Goal: Task Accomplishment & Management: Use online tool/utility

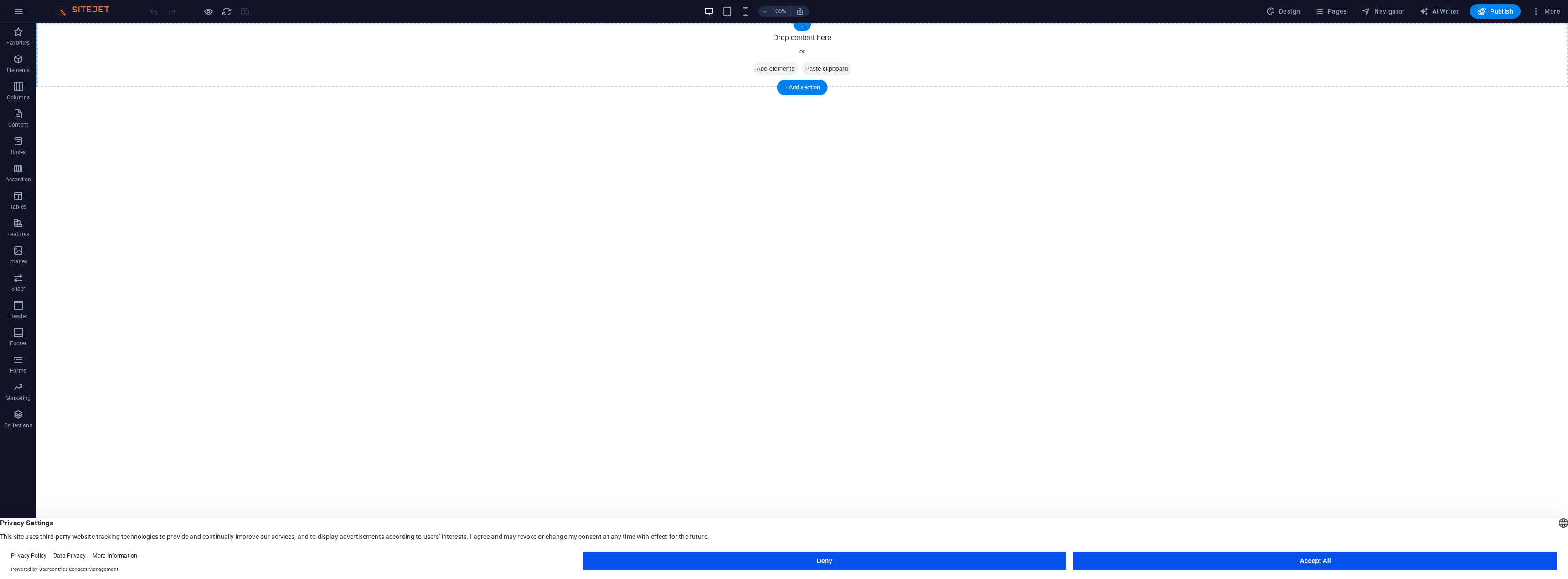
click at [801, 27] on div "+" at bounding box center [802, 27] width 17 height 8
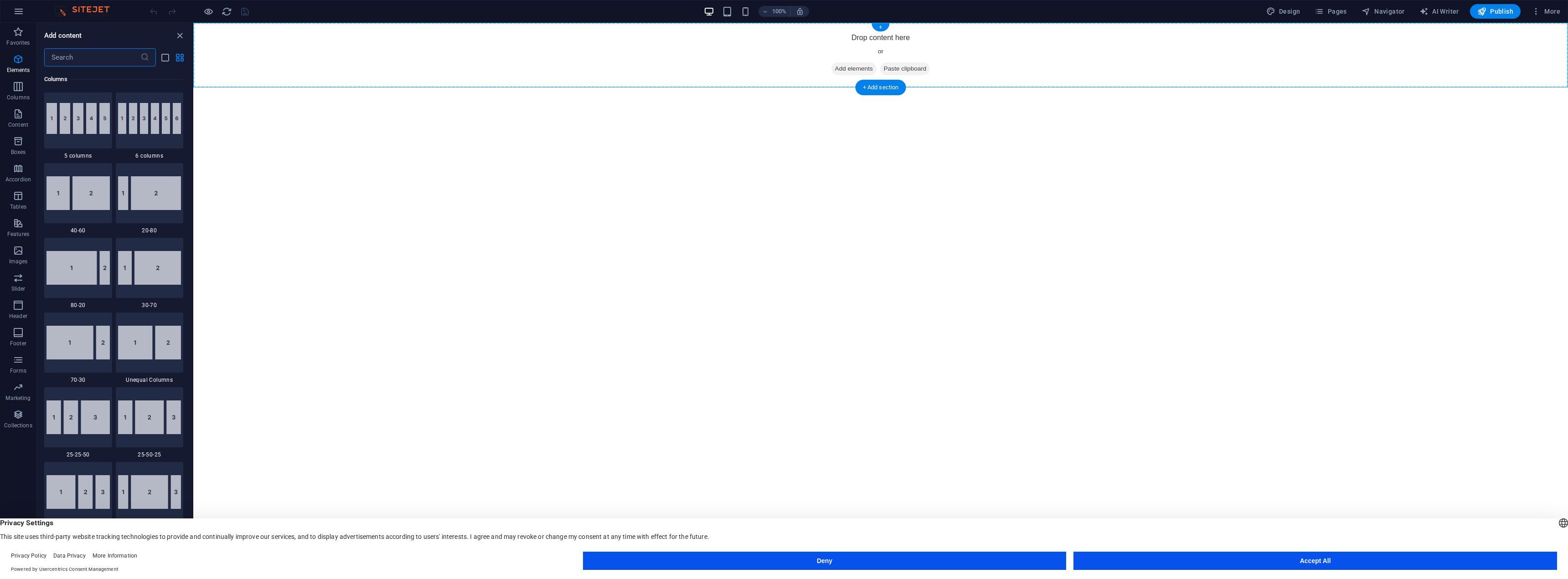
scroll to position [1594, 0]
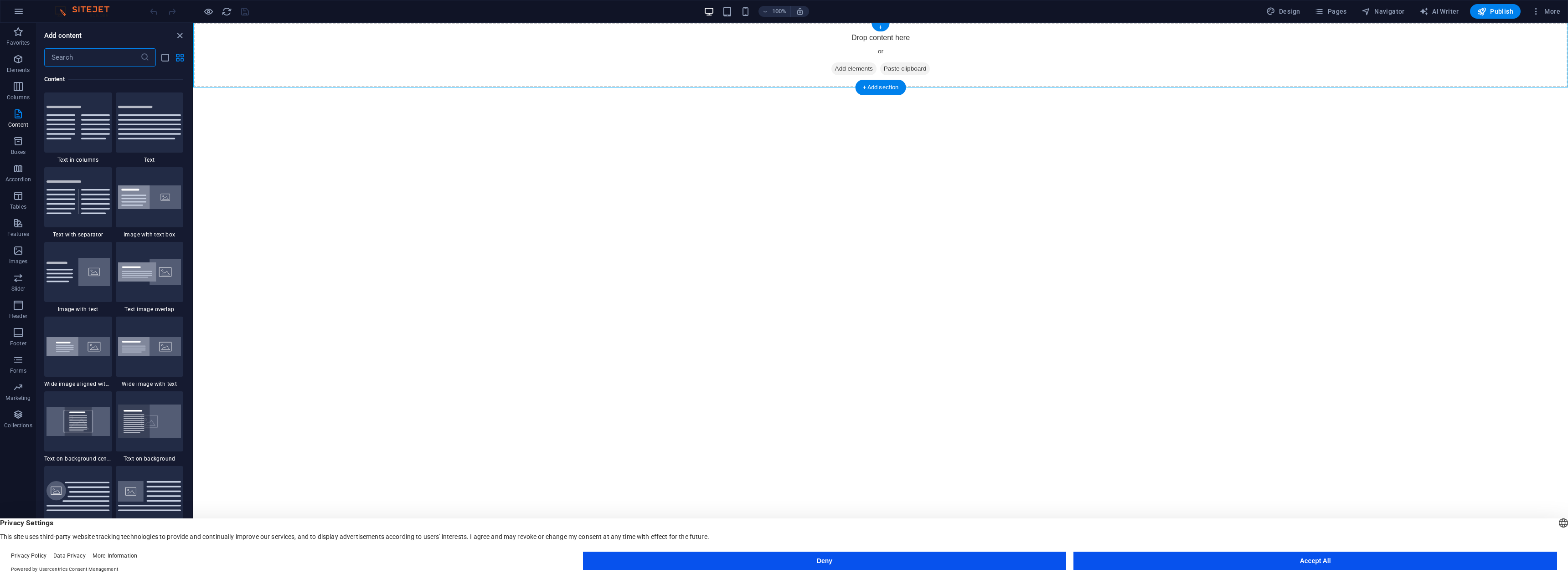
click at [854, 67] on span "Add elements" at bounding box center [854, 69] width 45 height 12
click at [142, 279] on img at bounding box center [149, 272] width 63 height 27
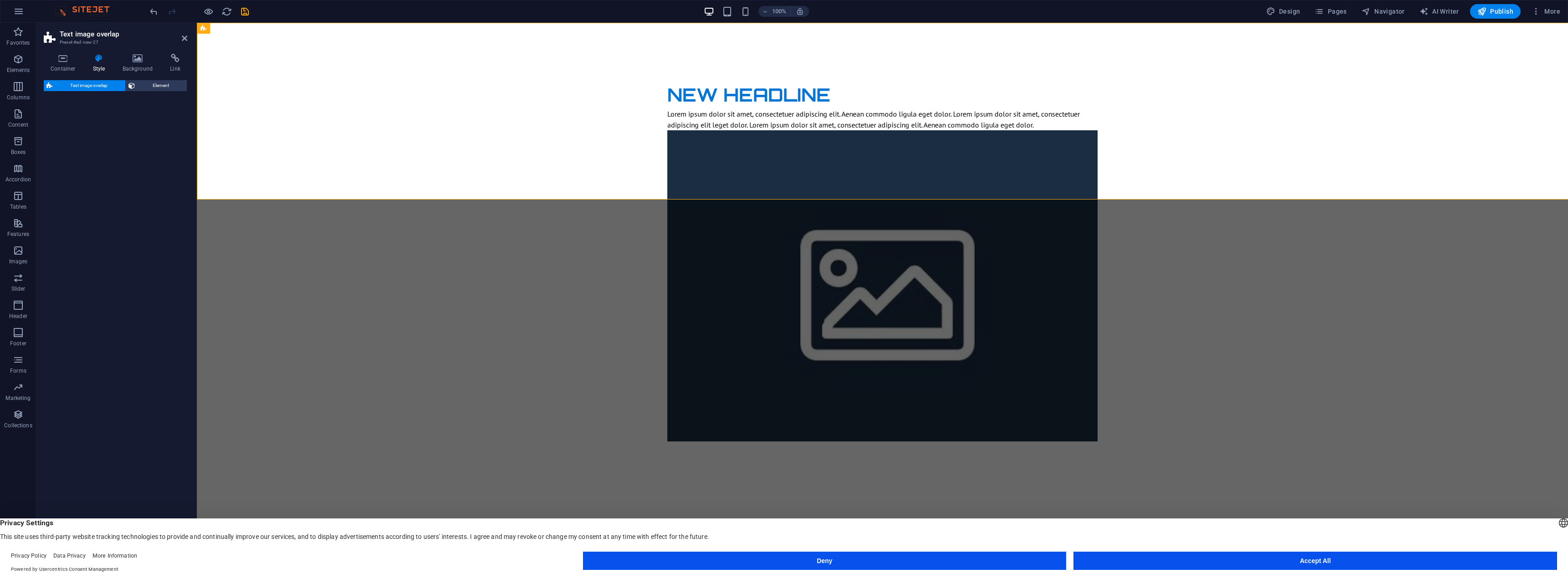
select select "rem"
select select "px"
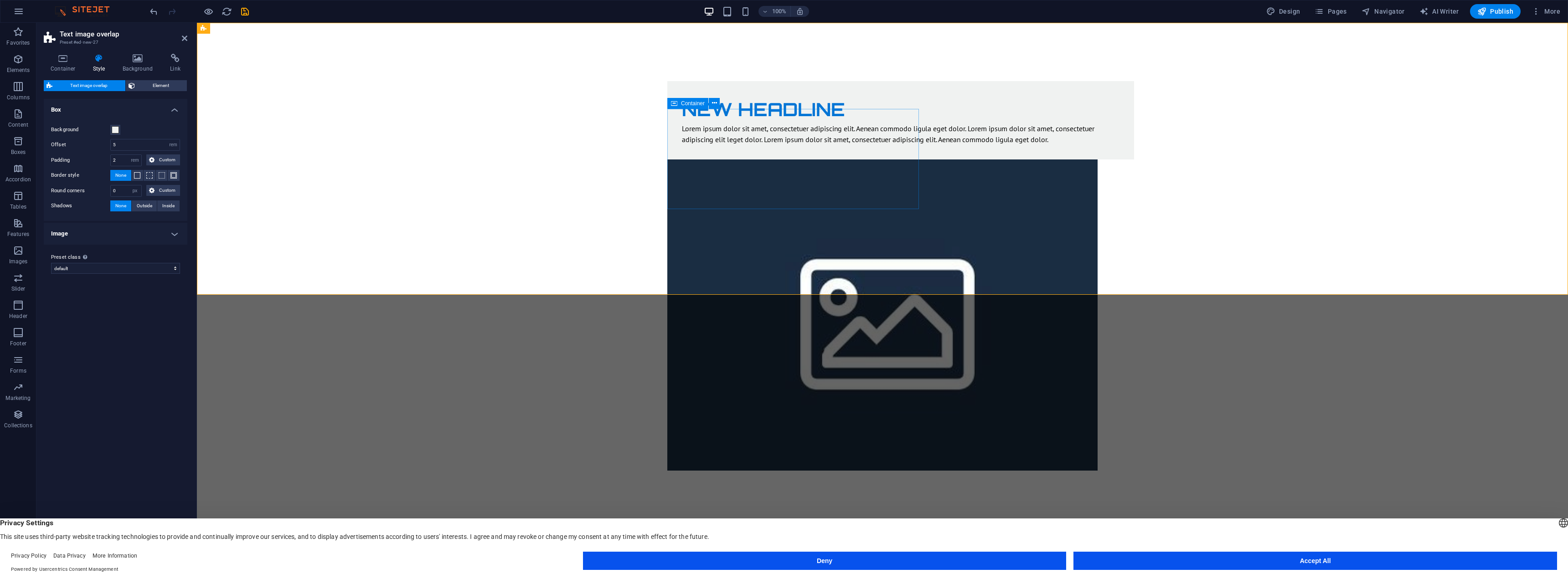
click at [694, 102] on span "Container" at bounding box center [693, 103] width 24 height 6
click at [904, 76] on span "Image" at bounding box center [904, 76] width 15 height 6
click at [886, 76] on div "Image" at bounding box center [899, 76] width 32 height 11
click at [921, 74] on icon at bounding box center [921, 76] width 5 height 9
click at [764, 123] on div "New headline" at bounding box center [901, 109] width 437 height 27
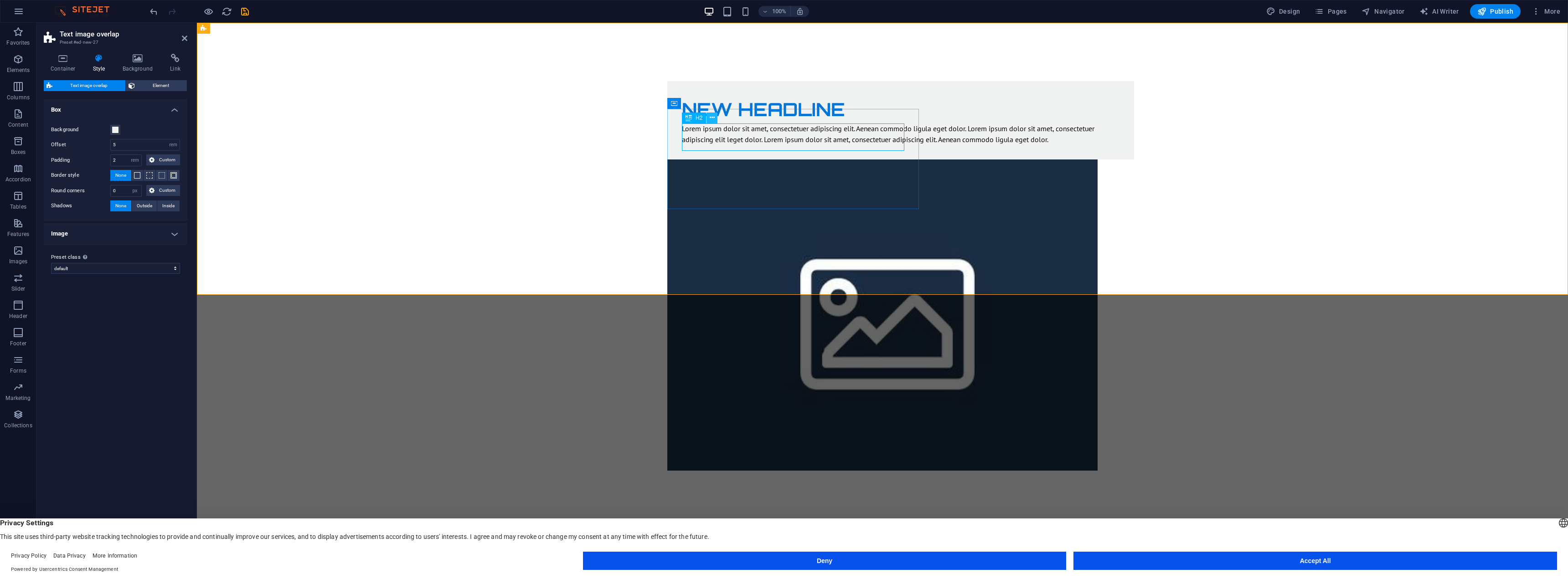
click at [712, 117] on icon at bounding box center [712, 117] width 5 height 9
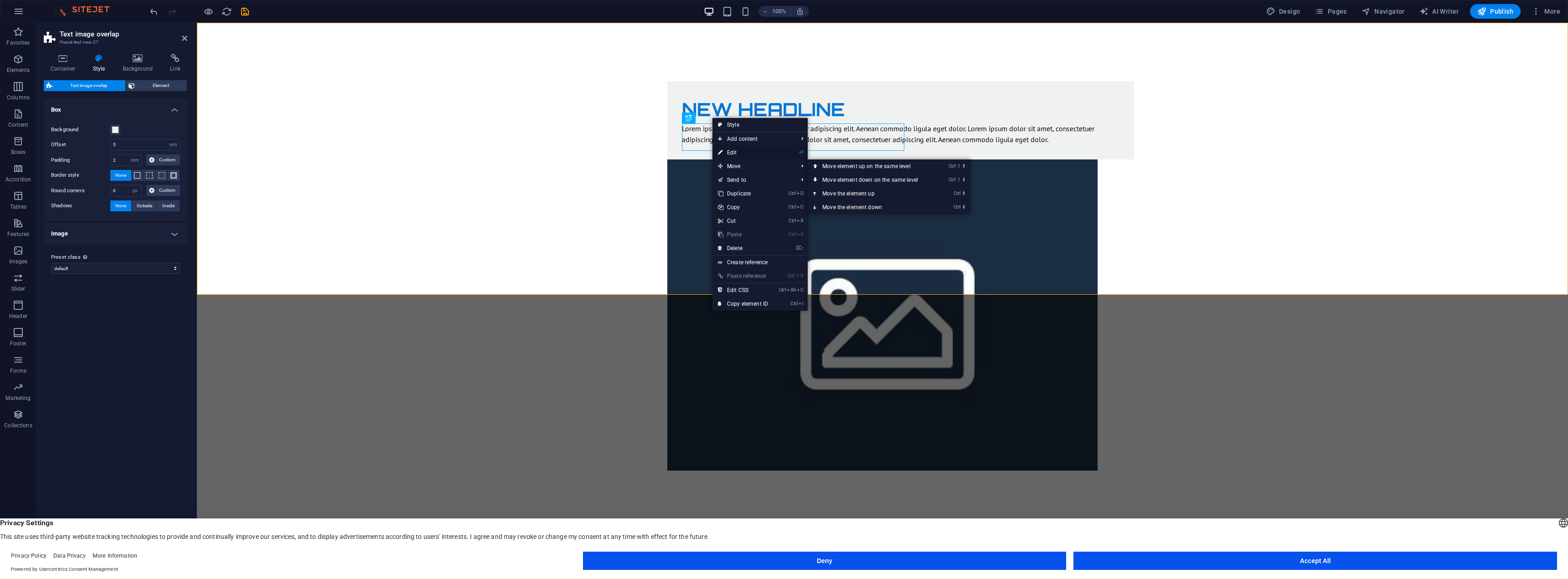
click at [752, 152] on link "⏎ Edit" at bounding box center [743, 152] width 61 height 14
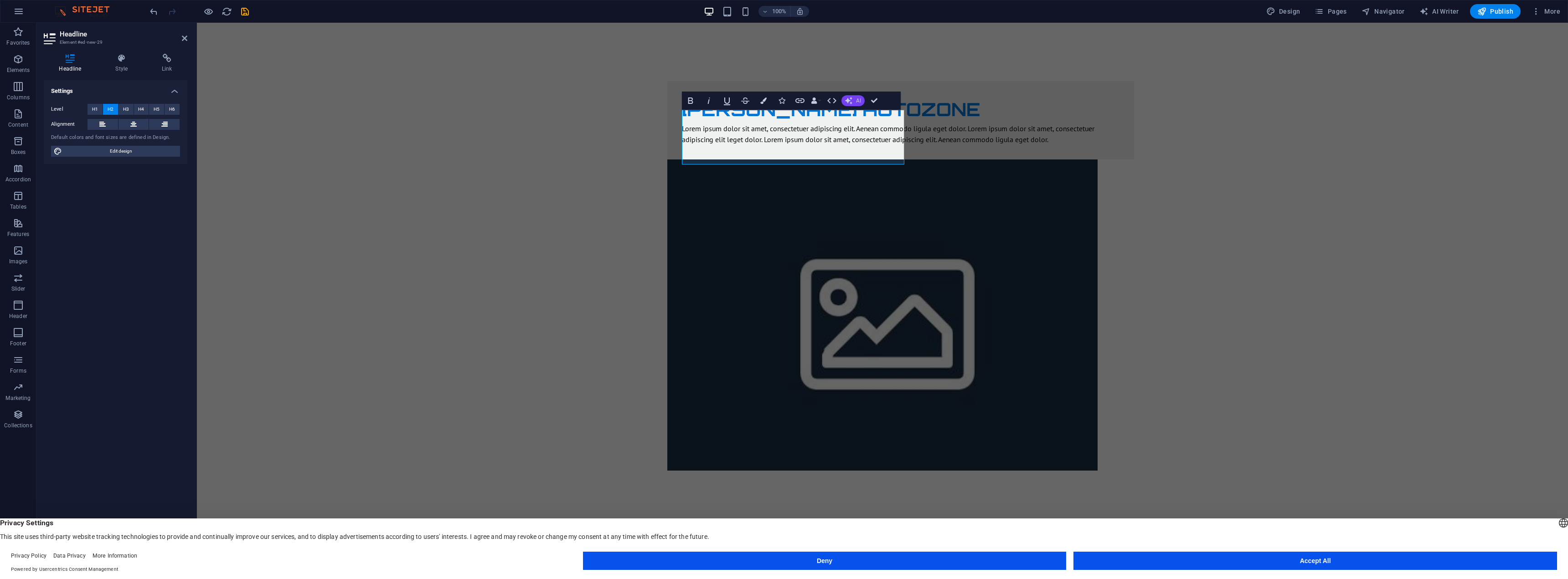
click at [856, 100] on button "AI" at bounding box center [853, 101] width 23 height 11
click at [871, 116] on link "Improve" at bounding box center [886, 116] width 89 height 14
click at [852, 96] on button "AI" at bounding box center [853, 101] width 23 height 11
click at [882, 132] on link "Make shorter" at bounding box center [886, 129] width 89 height 14
click at [856, 98] on button "AI" at bounding box center [853, 101] width 23 height 11
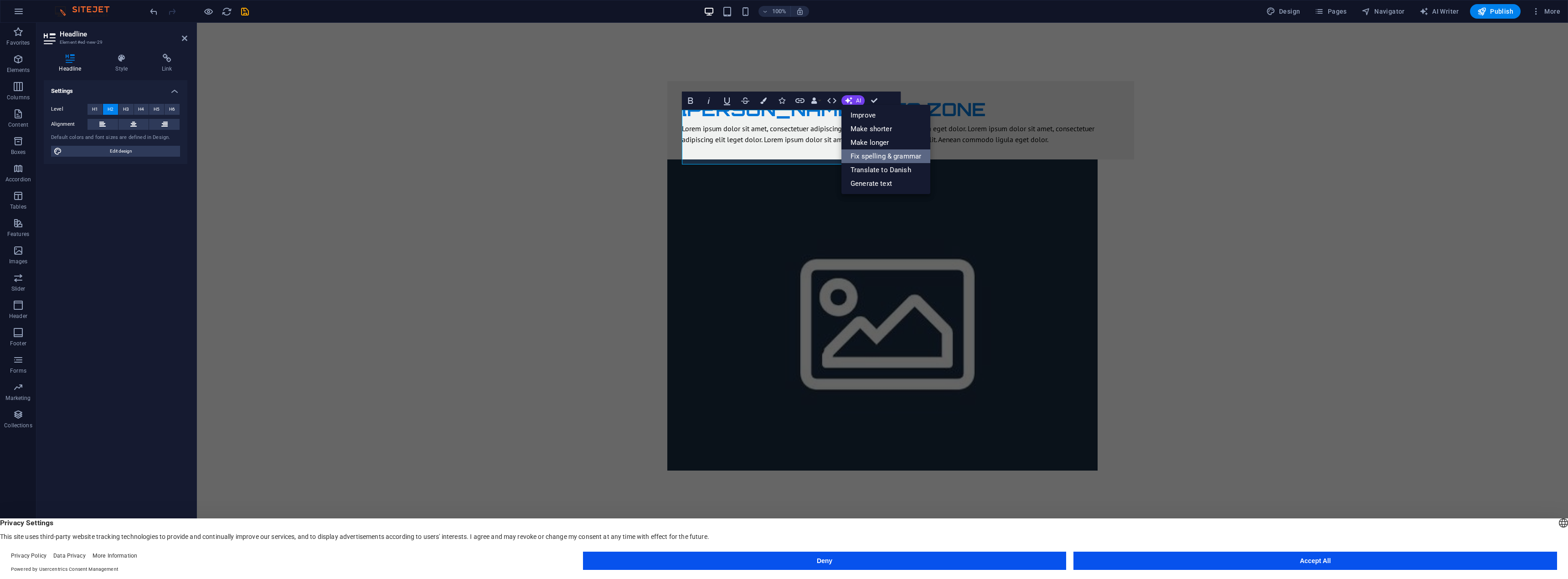
click at [877, 154] on link "Fix spelling & grammar" at bounding box center [886, 156] width 89 height 14
click at [852, 100] on button "AI" at bounding box center [853, 101] width 23 height 11
drag, startPoint x: 355, startPoint y: 87, endPoint x: 519, endPoint y: 87, distance: 164.0
click at [519, 87] on div "LYNGHOLM AUTO ZONE Lorem ipsum dolor sit amet, consectetuer adipiscing elit. Ae…" at bounding box center [882, 275] width 1371 height 506
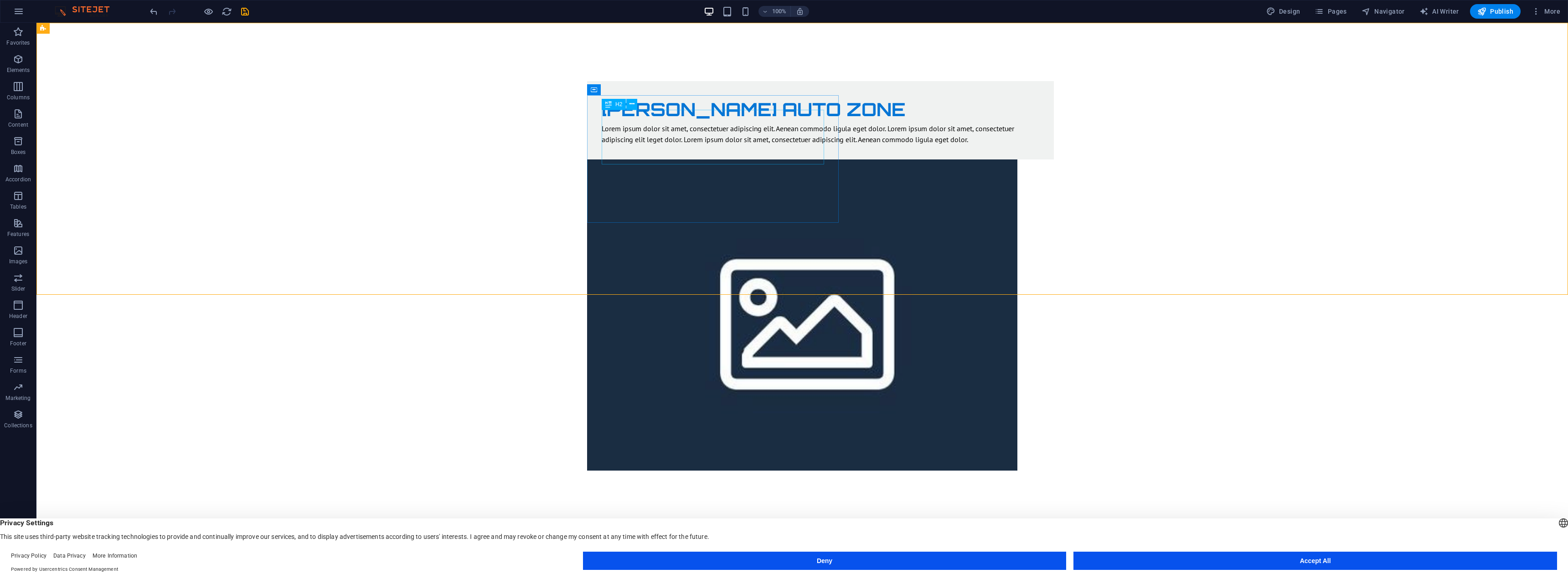
click at [617, 104] on span "H2" at bounding box center [619, 104] width 7 height 6
click at [599, 91] on div "Container" at bounding box center [608, 90] width 41 height 11
drag, startPoint x: 624, startPoint y: 115, endPoint x: 564, endPoint y: 91, distance: 64.6
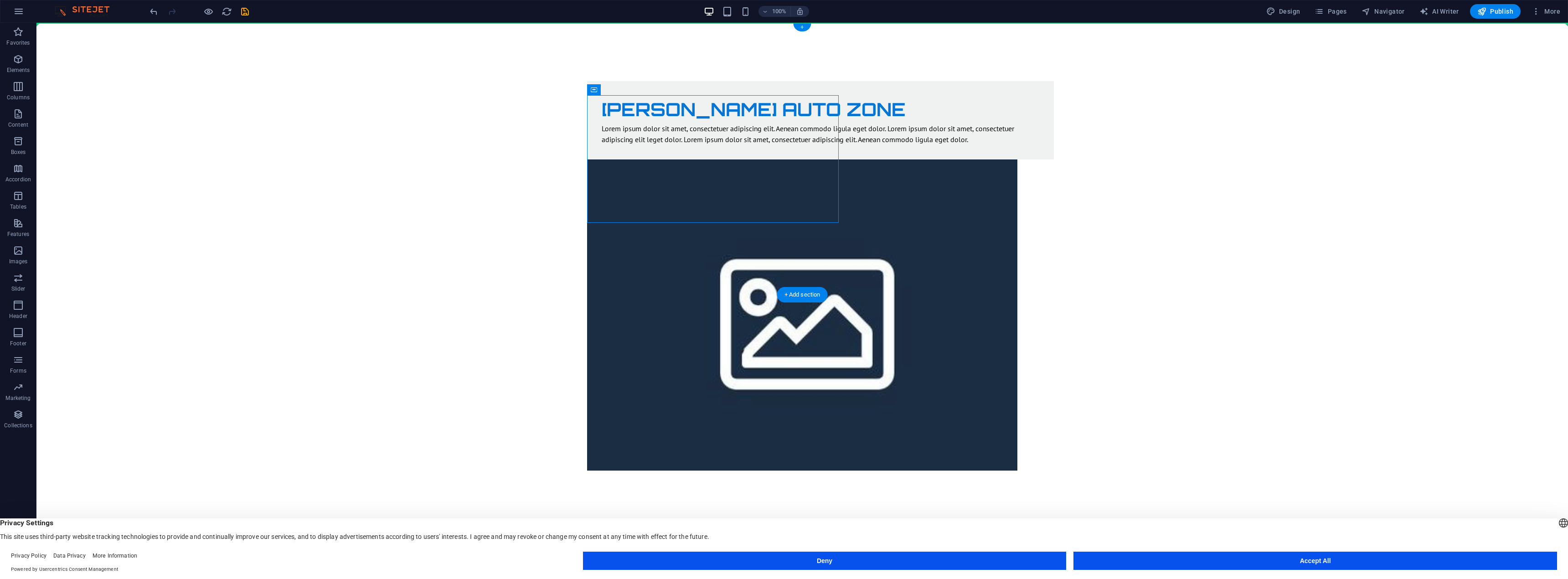
drag, startPoint x: 639, startPoint y: 113, endPoint x: 603, endPoint y: 73, distance: 53.8
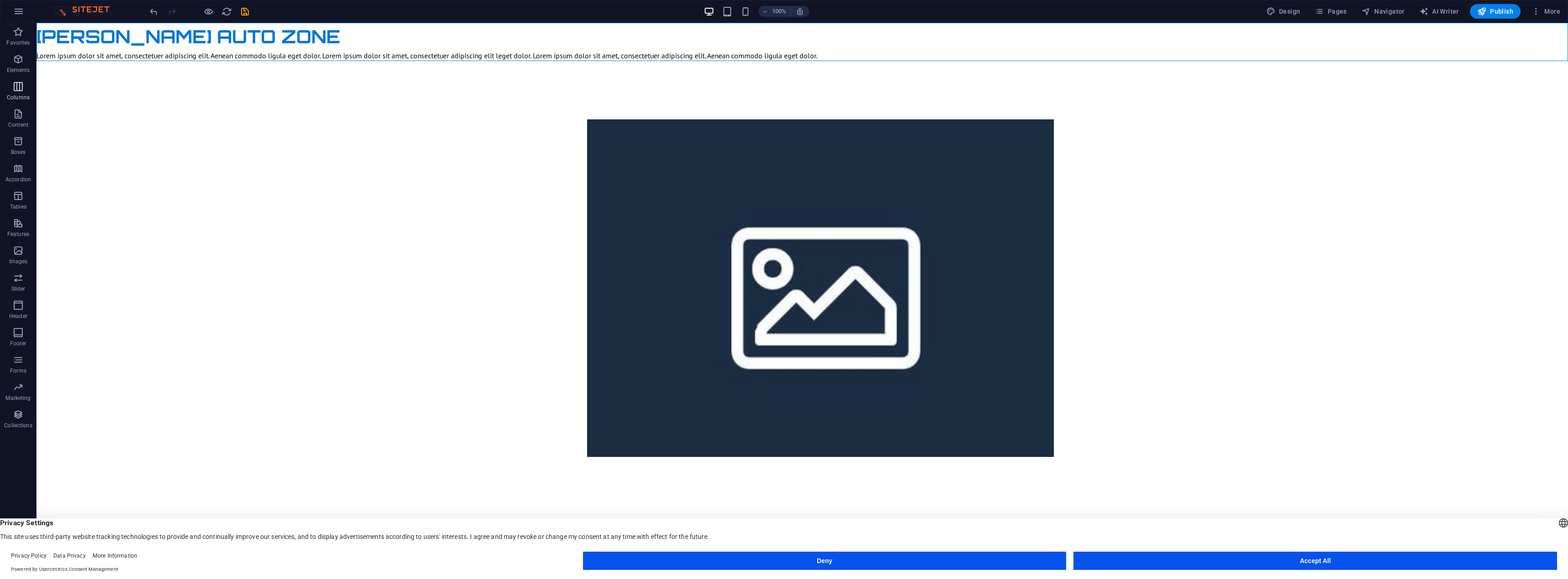
click at [16, 90] on icon "button" at bounding box center [18, 87] width 11 height 11
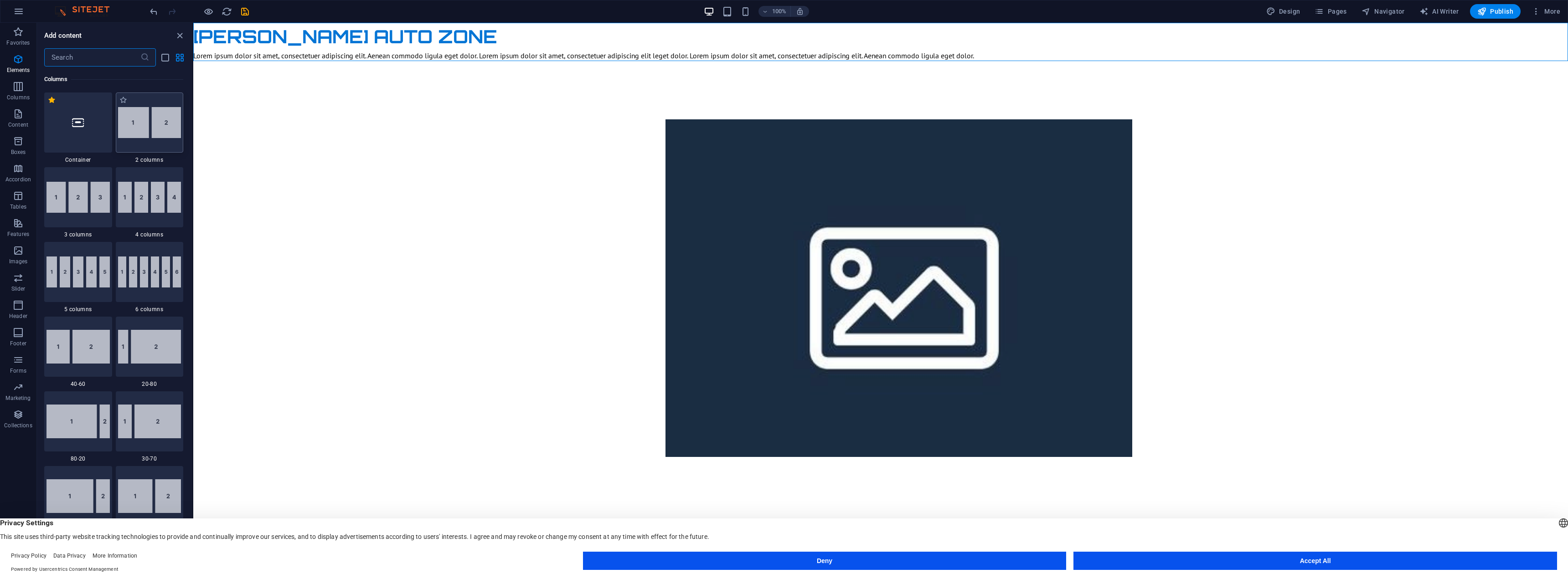
scroll to position [132, 0]
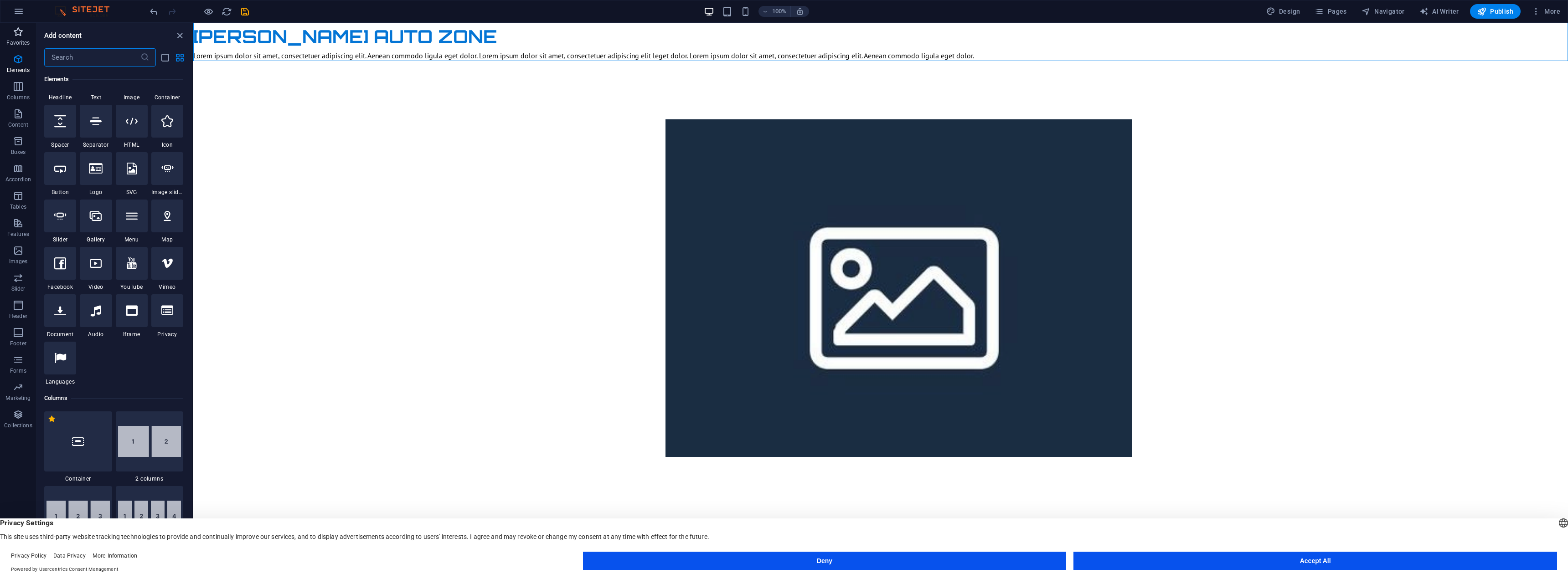
click at [16, 33] on icon "button" at bounding box center [18, 32] width 11 height 11
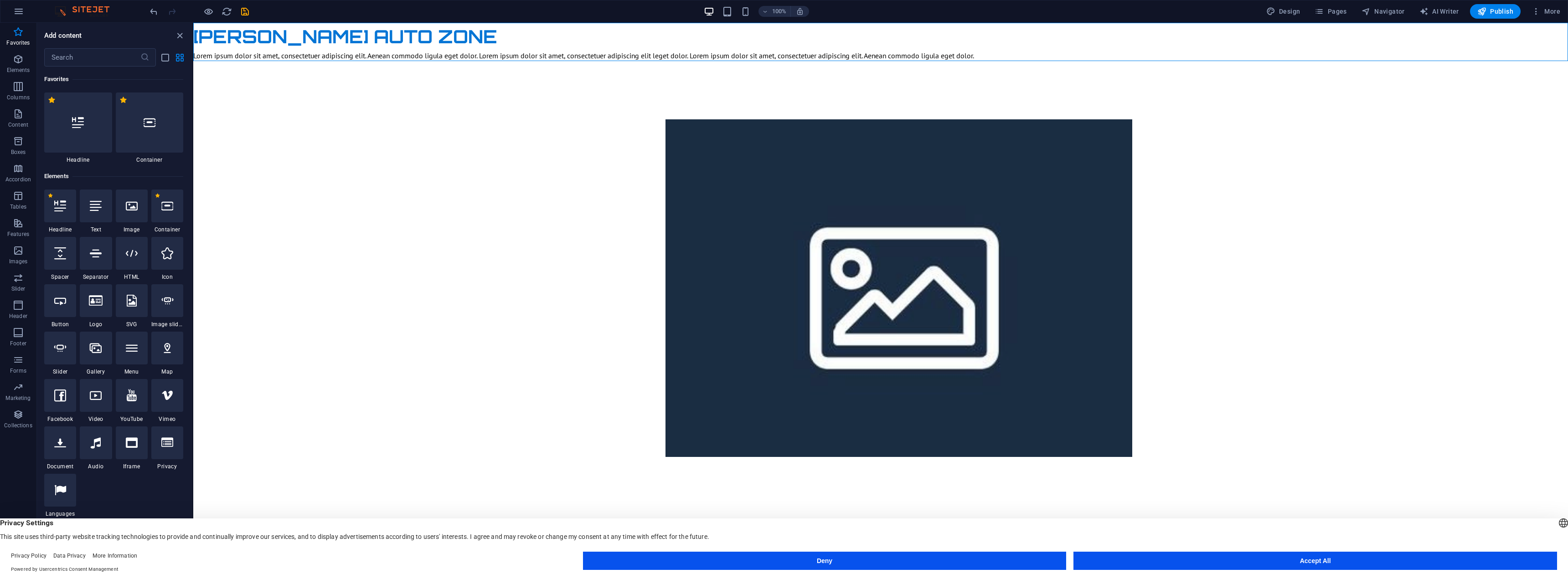
scroll to position [0, 0]
click at [157, 11] on icon "undo" at bounding box center [154, 11] width 11 height 11
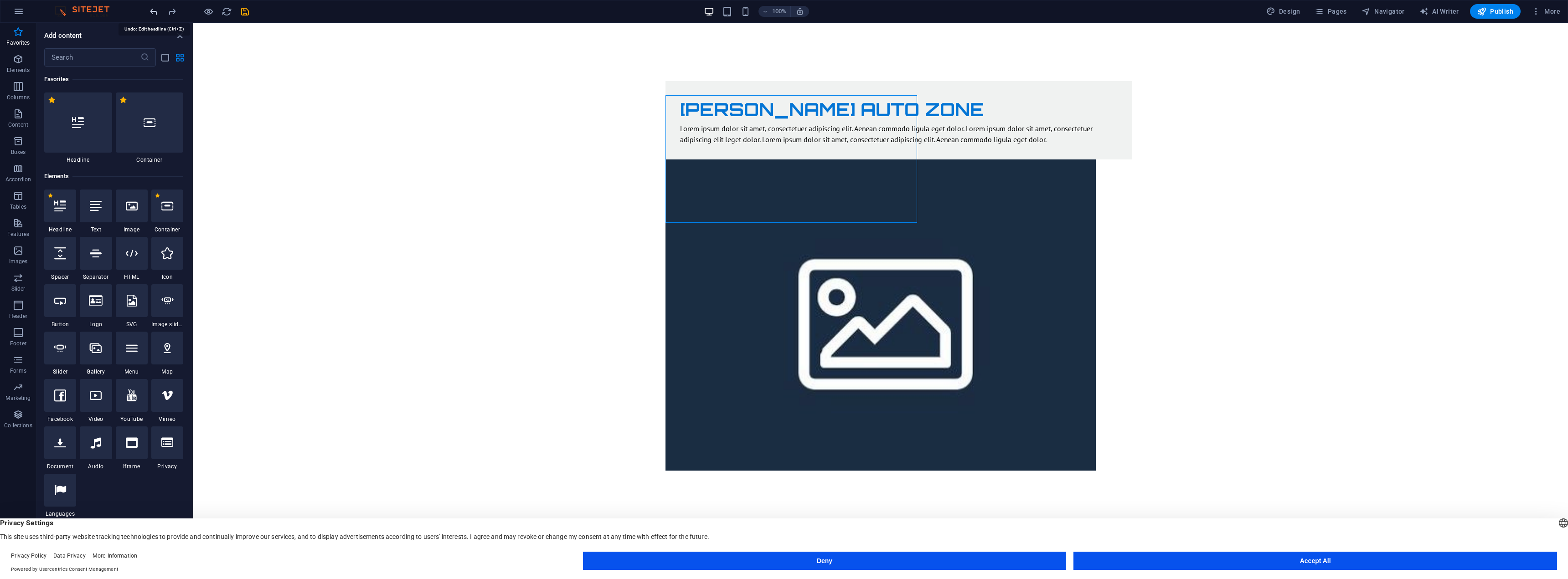
click at [157, 11] on icon "undo" at bounding box center [154, 11] width 11 height 11
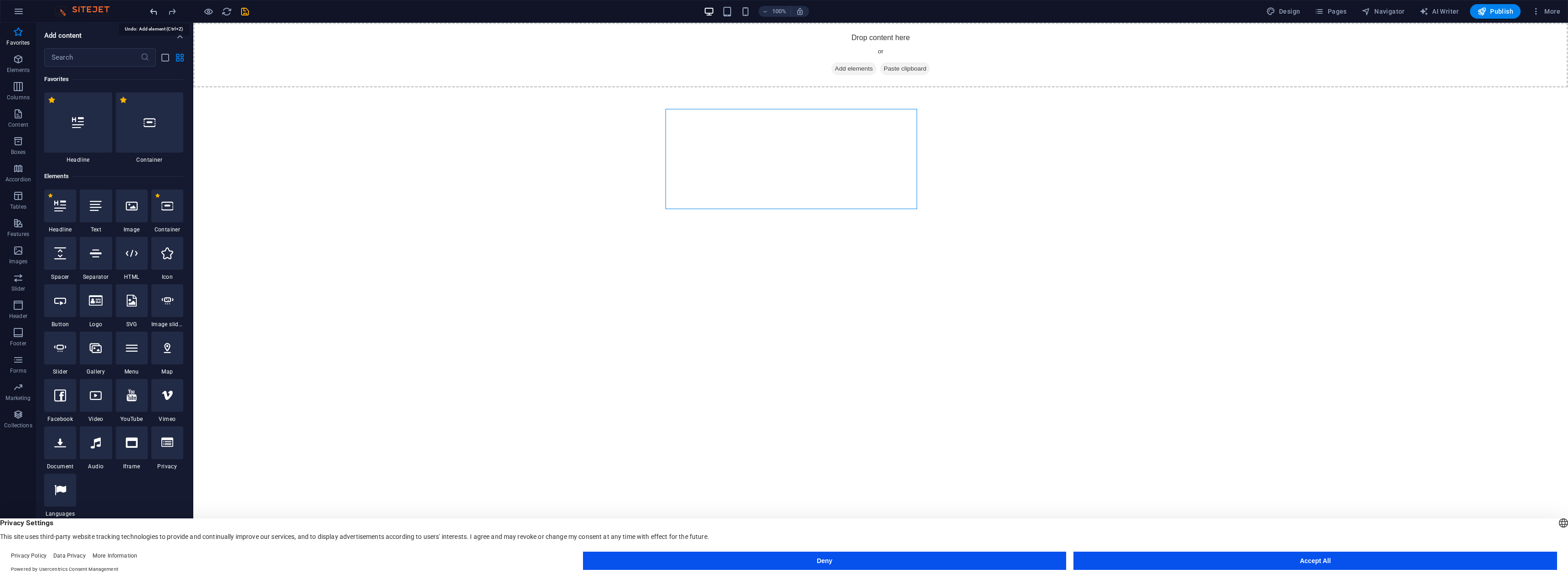
click at [157, 11] on div at bounding box center [199, 11] width 102 height 14
click at [859, 68] on span "Add elements" at bounding box center [854, 69] width 45 height 12
click at [22, 68] on p "Elements" at bounding box center [18, 71] width 23 height 7
click at [16, 116] on icon "button" at bounding box center [18, 114] width 11 height 11
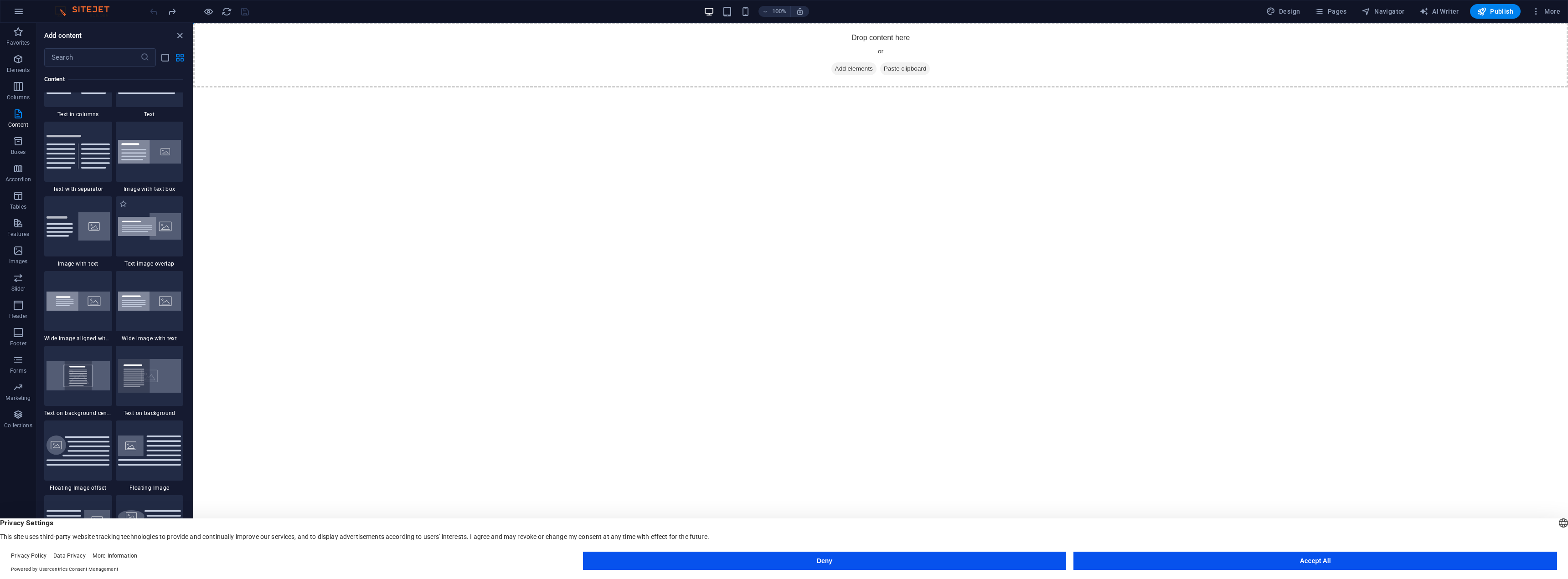
scroll to position [1458, 0]
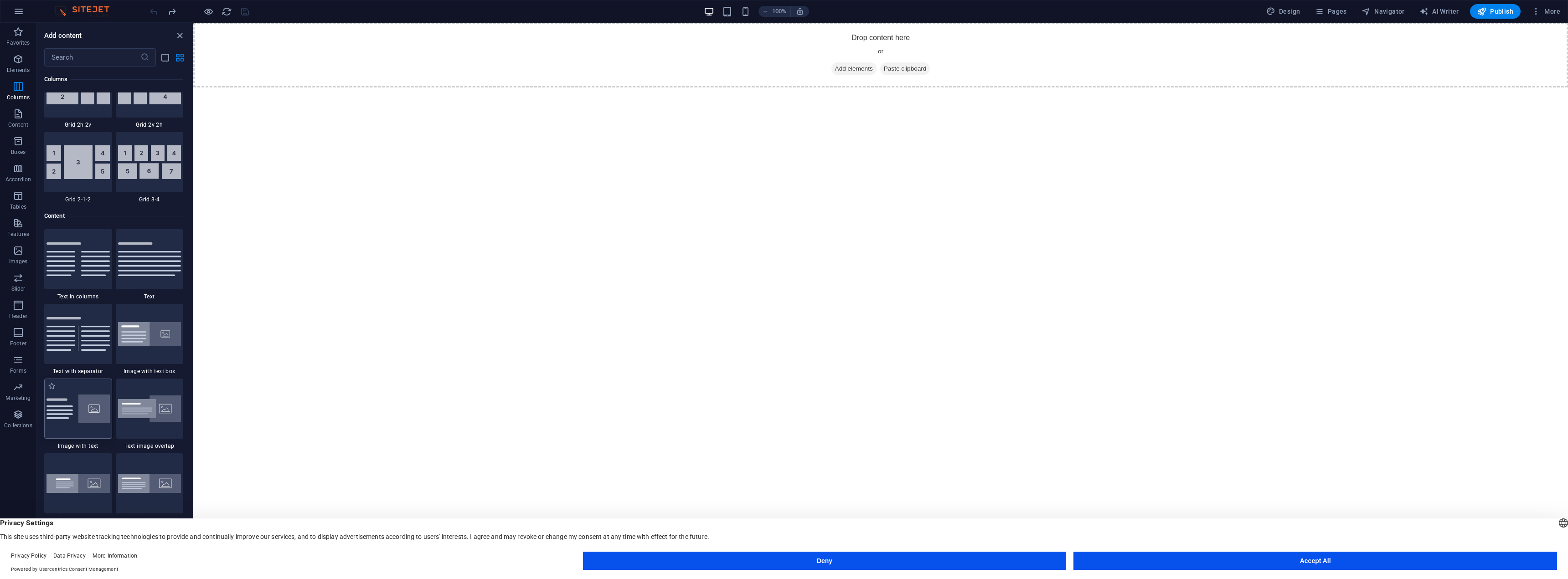
click at [83, 405] on img at bounding box center [77, 408] width 63 height 28
click at [879, 29] on div "+" at bounding box center [881, 27] width 17 height 8
click at [1122, 562] on button "Accept All" at bounding box center [1316, 560] width 484 height 18
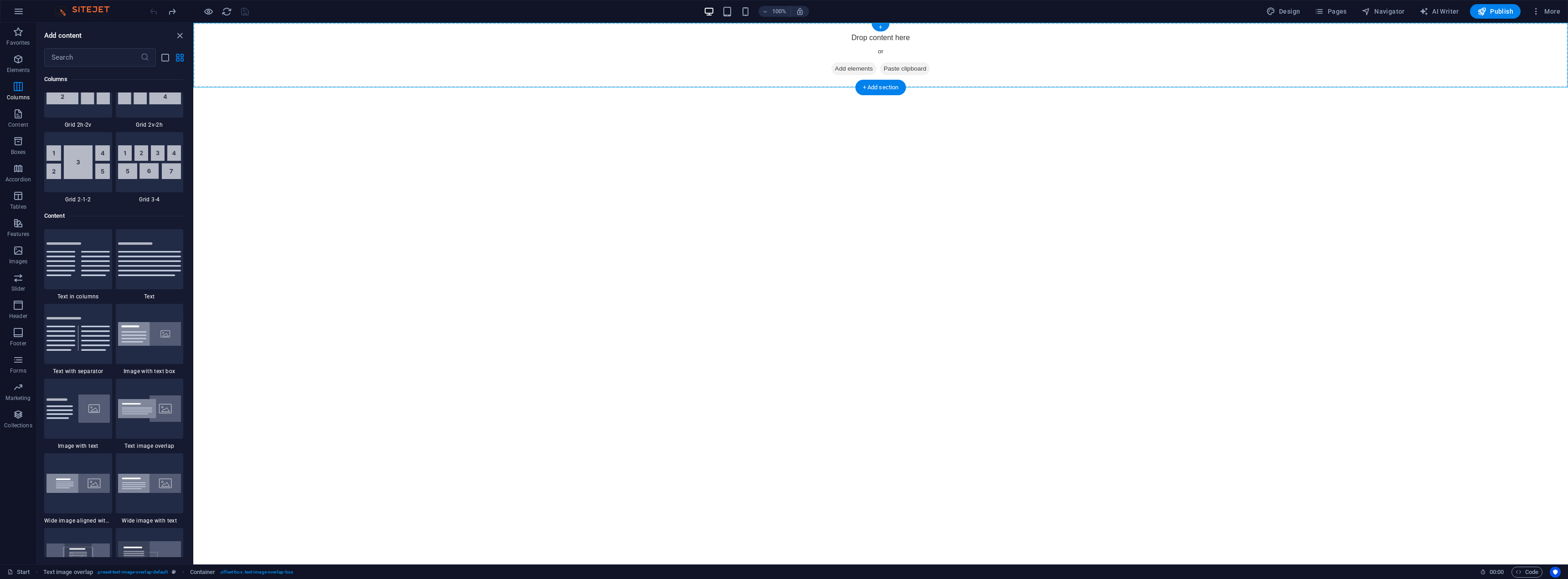
click at [856, 67] on span "Add elements" at bounding box center [854, 69] width 45 height 12
click at [832, 66] on span "Add elements" at bounding box center [854, 69] width 45 height 12
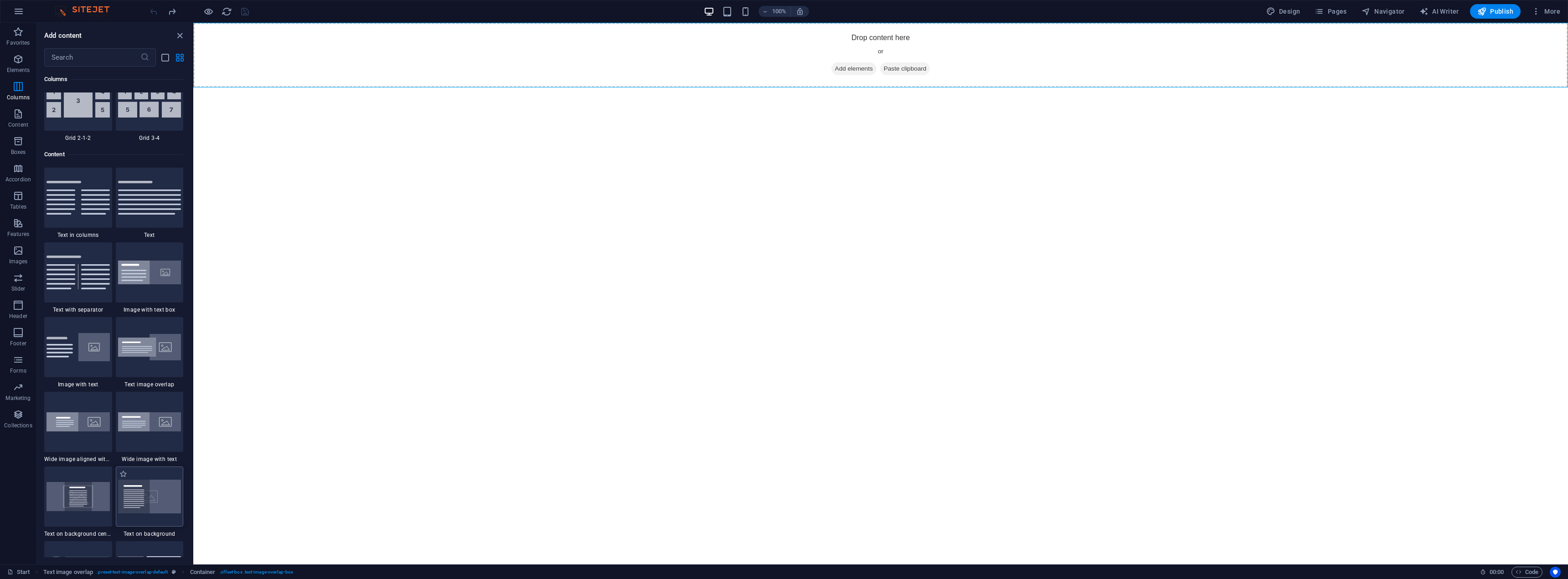
scroll to position [1594, 0]
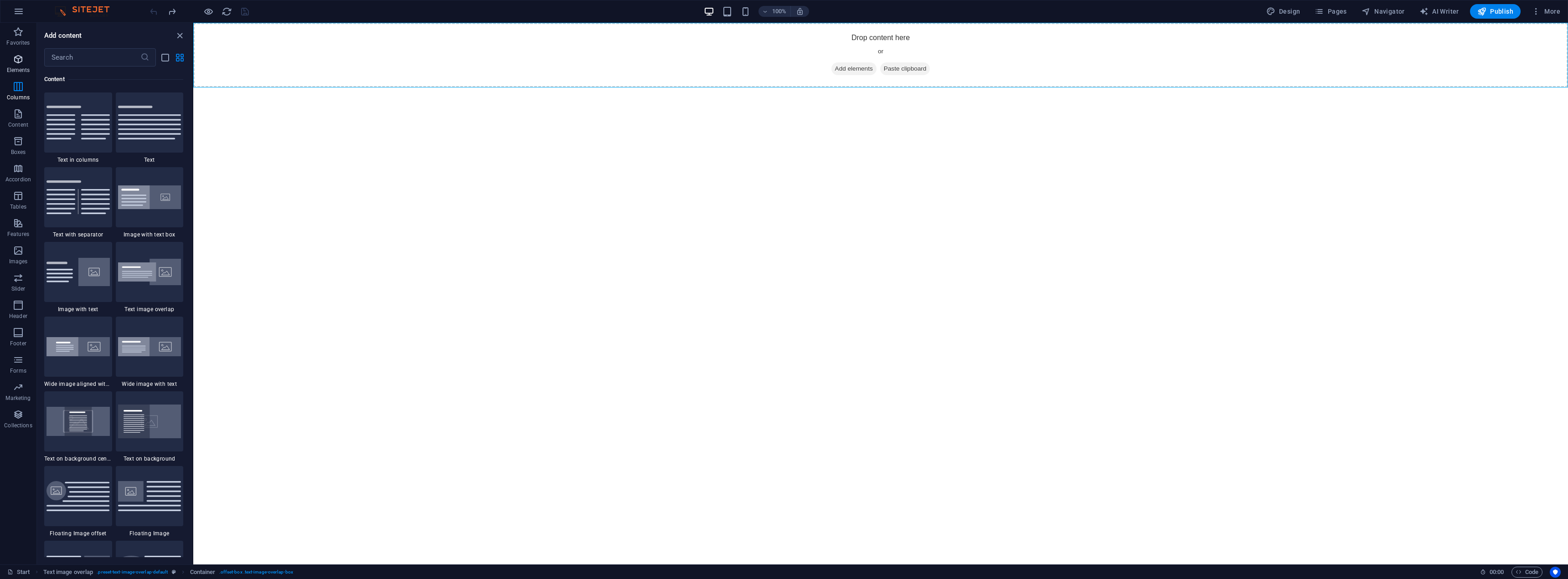
click at [24, 62] on icon "button" at bounding box center [18, 59] width 11 height 11
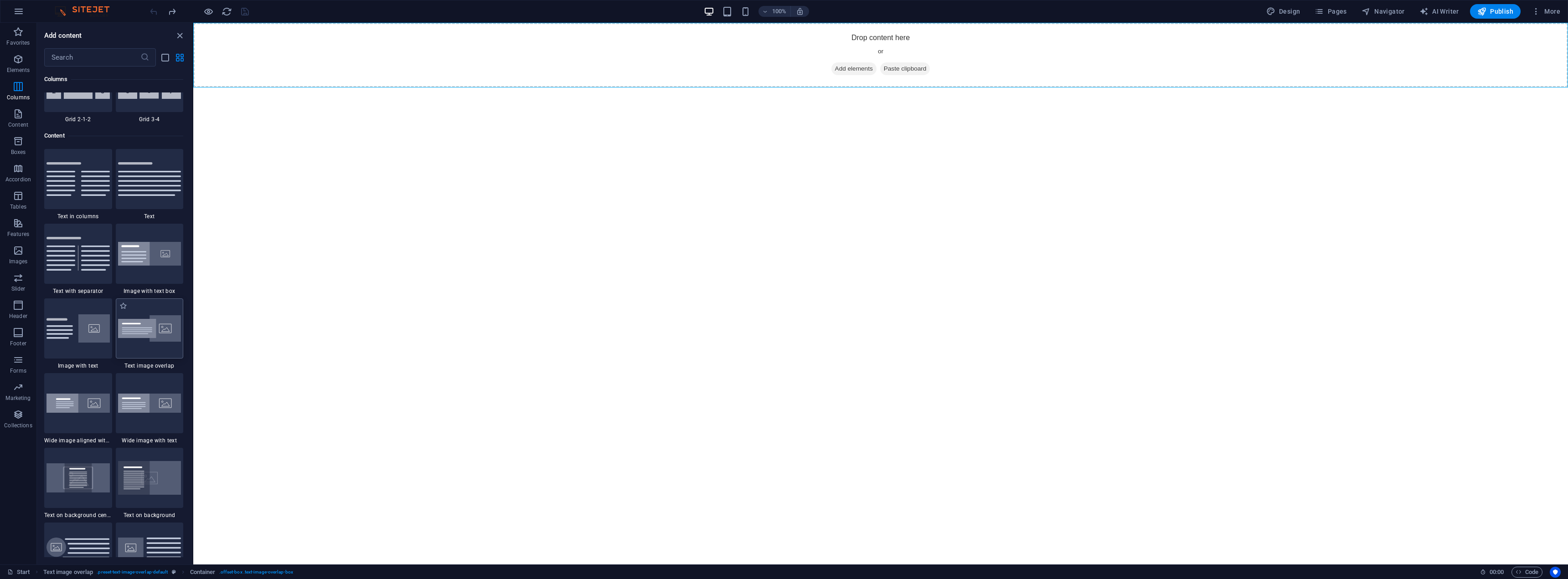
scroll to position [1548, 0]
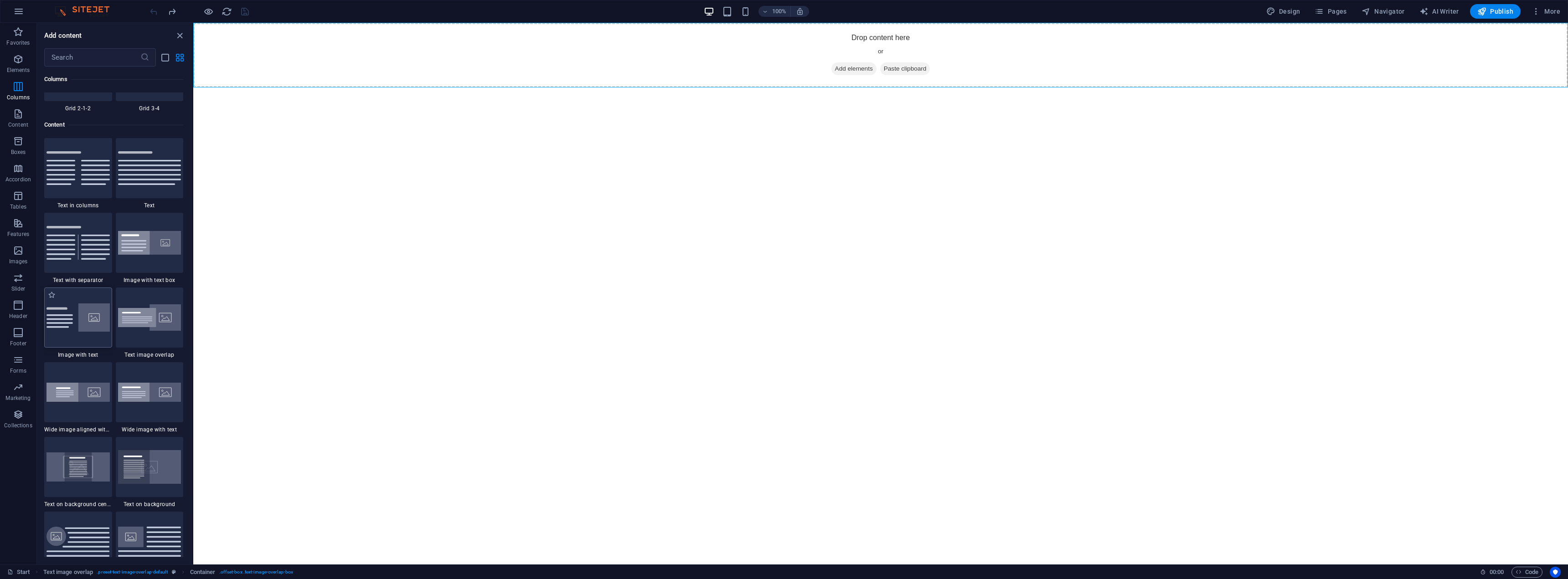
click at [92, 332] on div at bounding box center [78, 317] width 68 height 60
click at [909, 67] on span "Paste clipboard" at bounding box center [906, 69] width 50 height 12
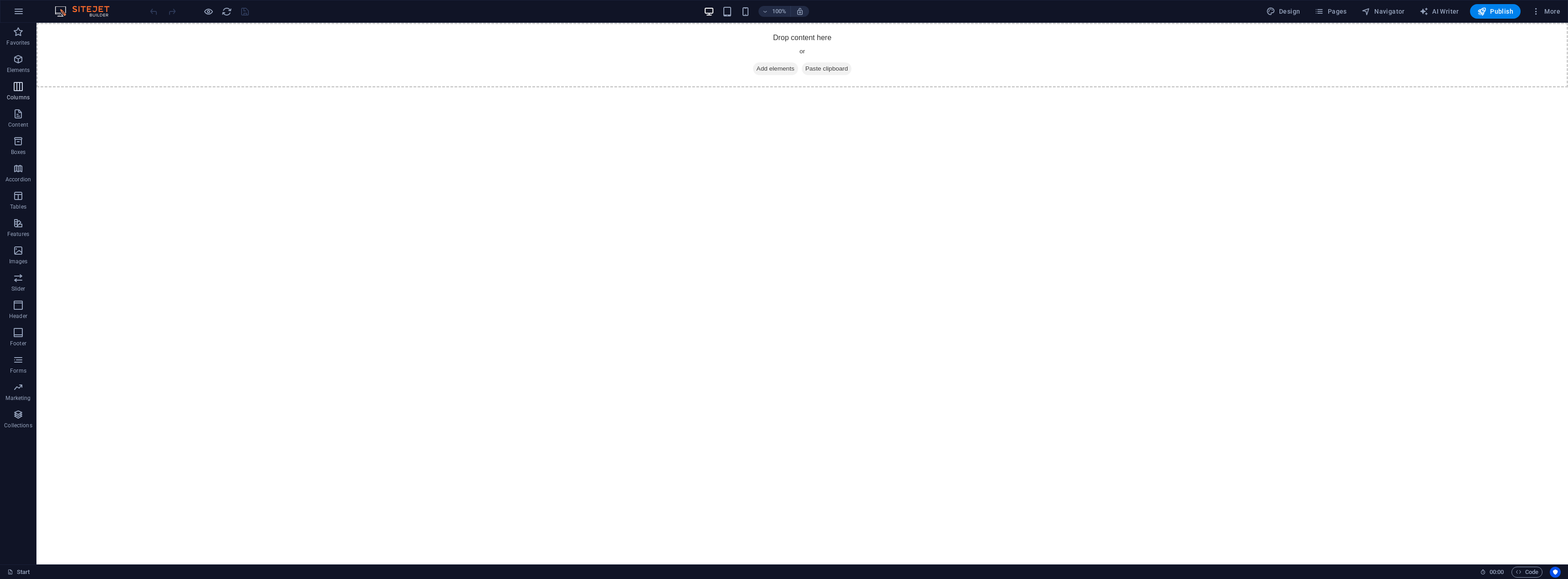
click at [13, 92] on icon "button" at bounding box center [18, 87] width 11 height 11
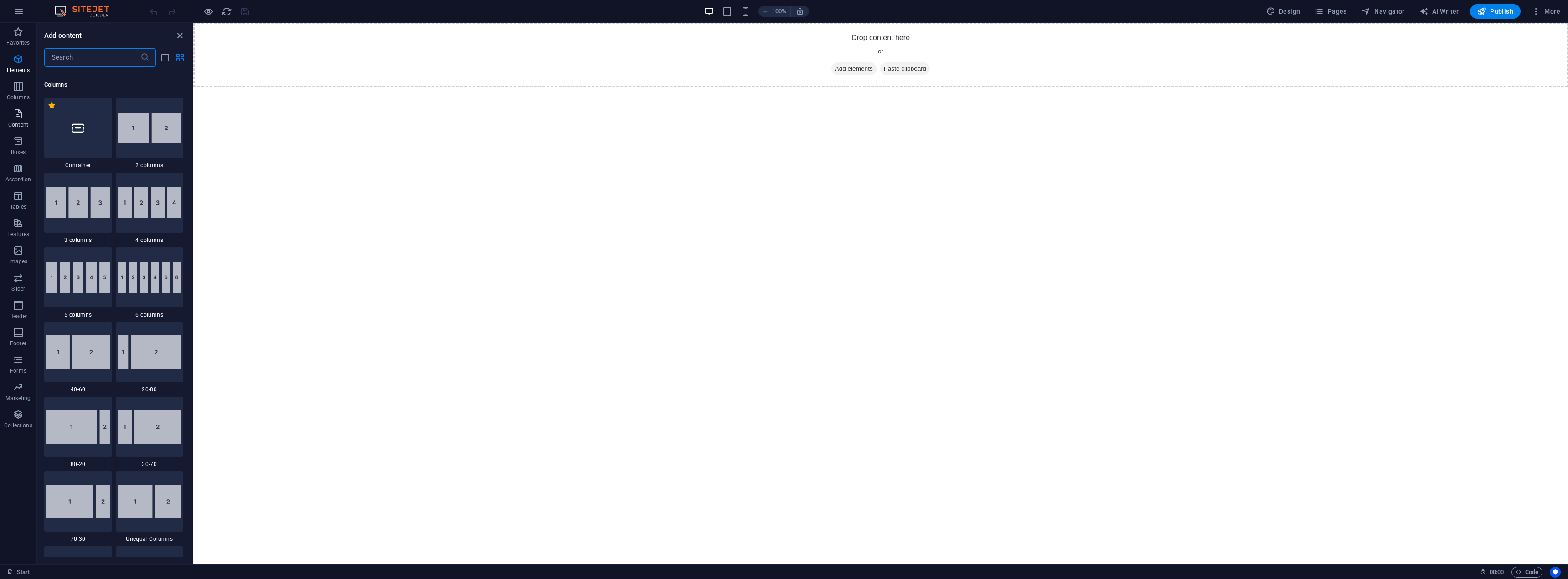
scroll to position [451, 0]
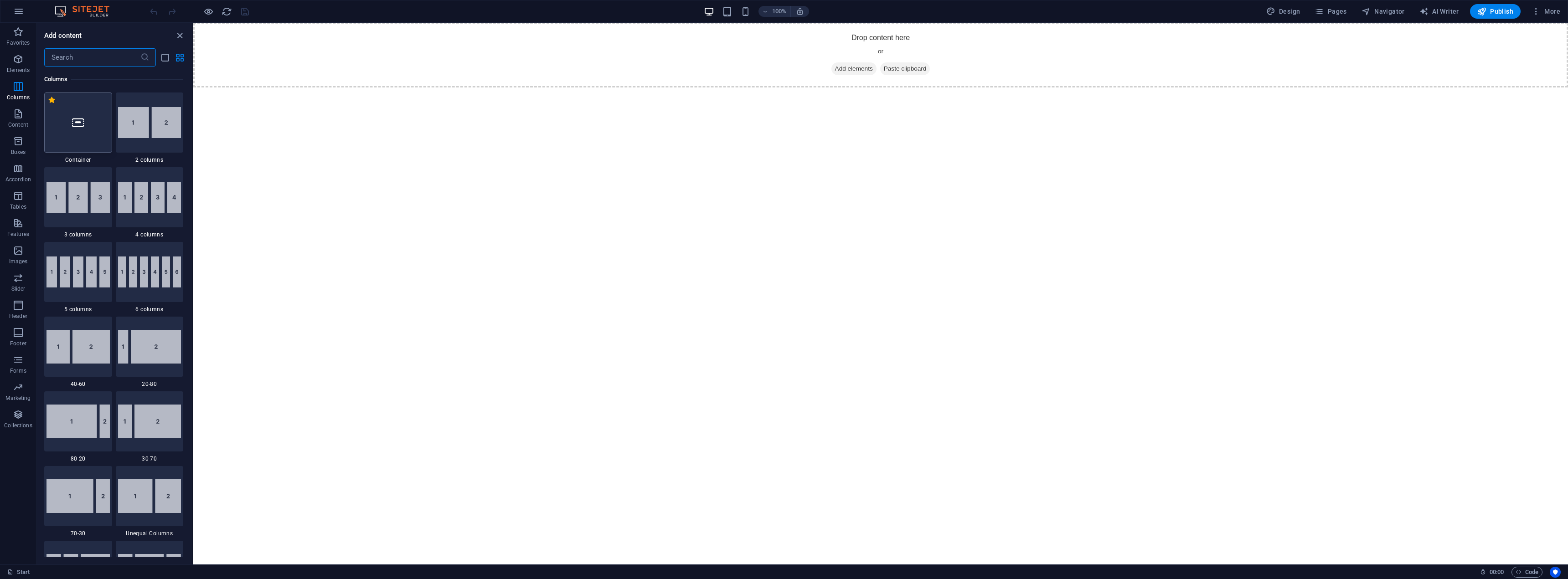
click at [79, 122] on icon at bounding box center [77, 122] width 12 height 12
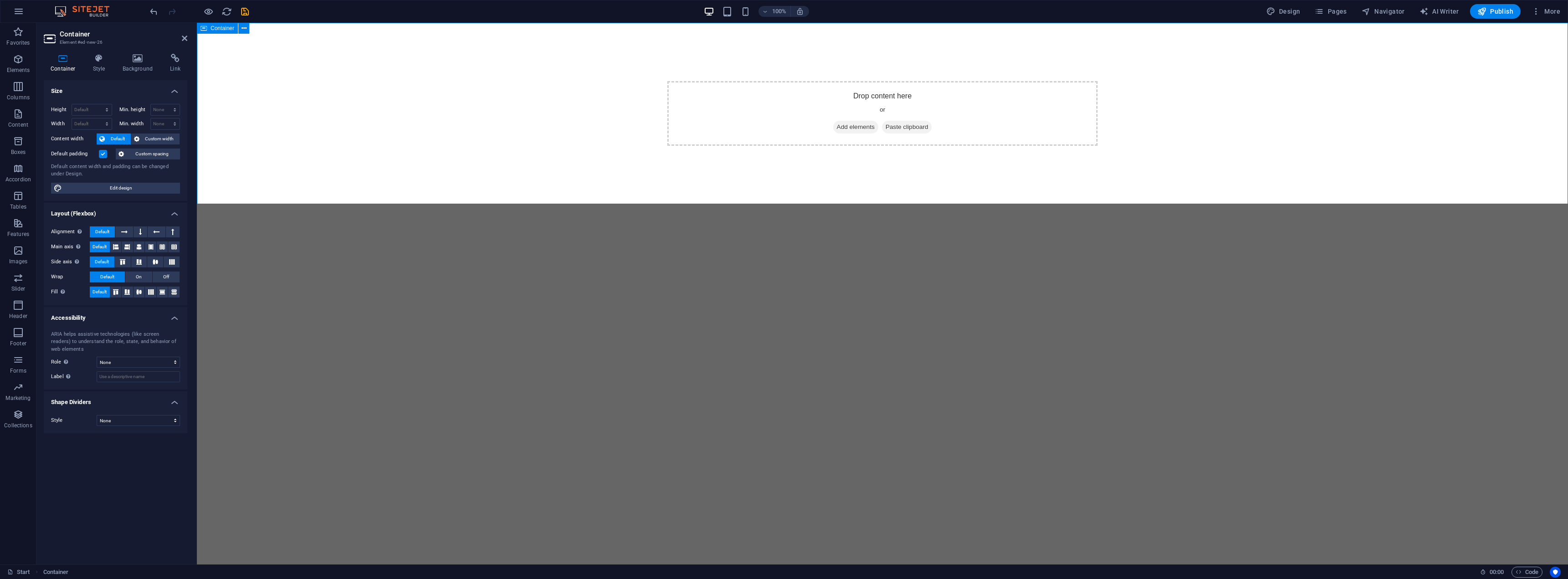
click at [850, 124] on span "Add elements" at bounding box center [856, 127] width 45 height 12
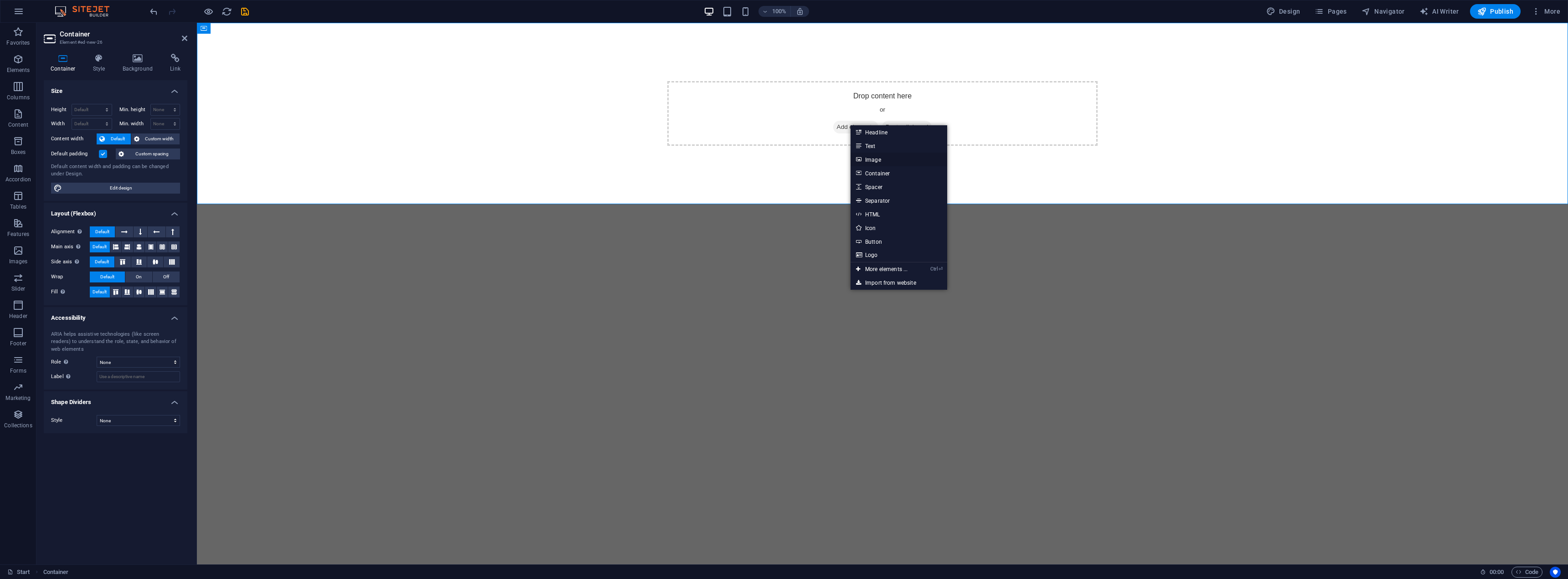
click at [879, 157] on link "Image" at bounding box center [899, 159] width 97 height 14
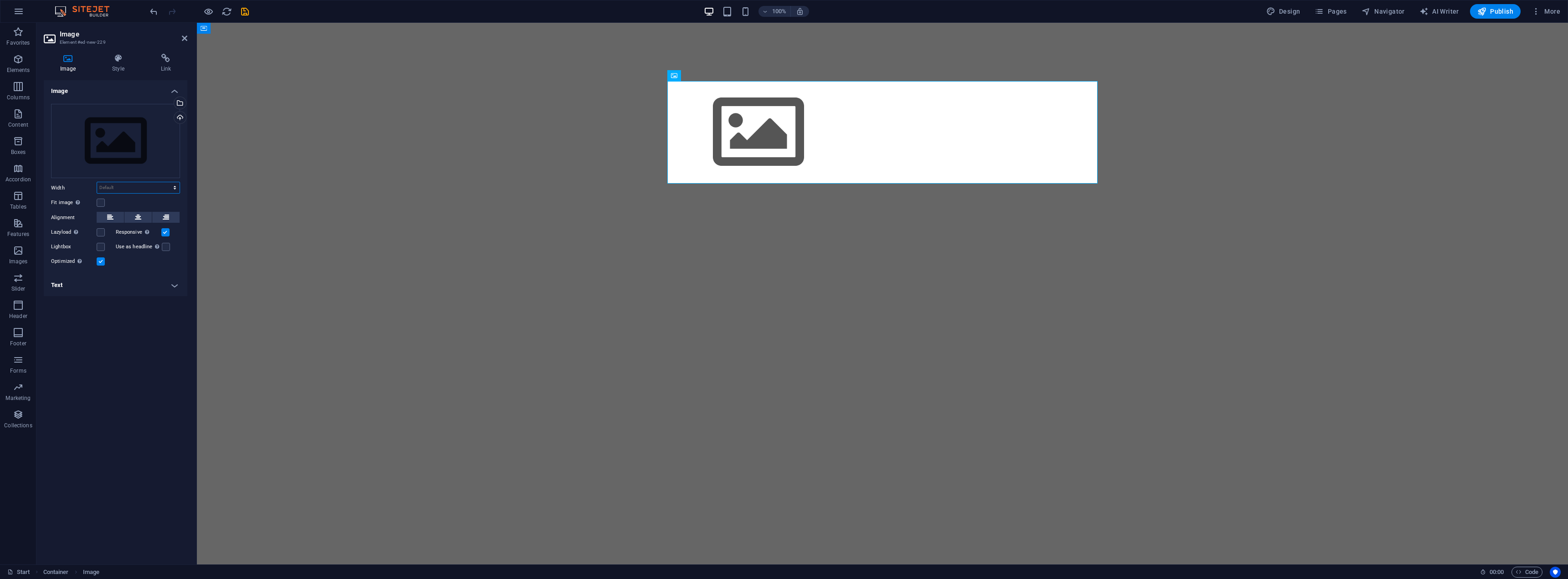
click at [124, 184] on select "Default auto px rem % em vh vw" at bounding box center [138, 188] width 82 height 11
click at [97, 182] on select "Default auto px rem % em vh vw" at bounding box center [138, 188] width 82 height 11
select select "DISABLED_OPTION_VALUE"
click at [182, 102] on div "Select files from the file manager, stock photos, or upload file(s)" at bounding box center [179, 104] width 14 height 14
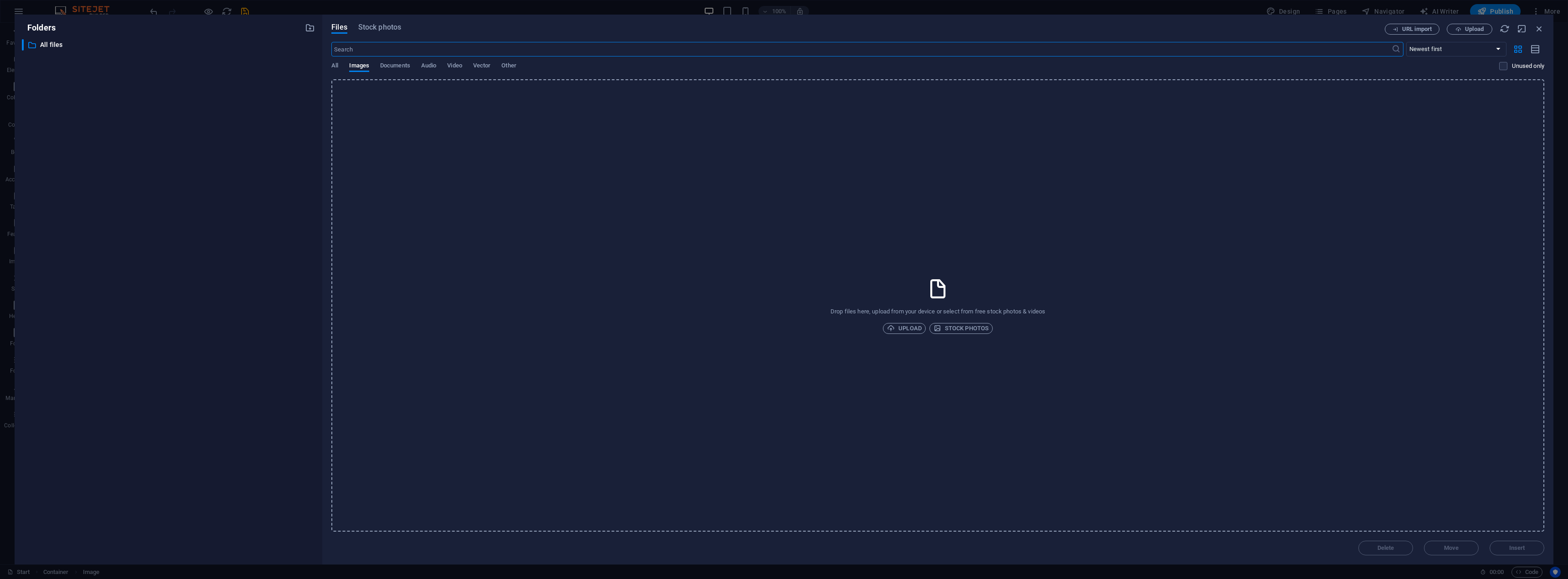
click at [341, 67] on div "All Images Documents Audio Video Vector Other" at bounding box center [915, 71] width 1168 height 17
click at [331, 67] on div "Files Stock photos URL import Upload ​ Newest first Oldest first Name (A-Z) Nam…" at bounding box center [938, 289] width 1231 height 550
click at [1462, 29] on span "Upload" at bounding box center [1470, 29] width 37 height 6
click at [1527, 530] on icon "button" at bounding box center [1527, 532] width 11 height 10
click at [1416, 28] on span "URL import" at bounding box center [1417, 29] width 29 height 6
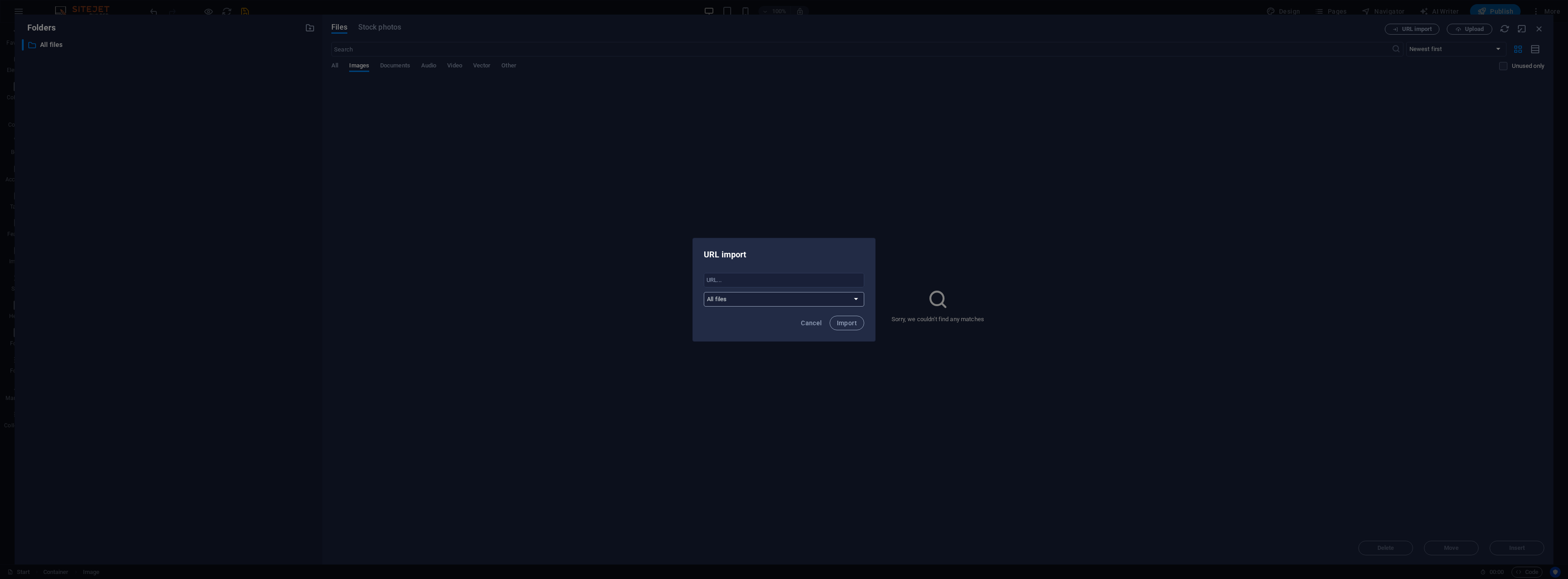
click at [793, 300] on select "All files" at bounding box center [784, 299] width 161 height 14
click at [764, 270] on div "​ All files" at bounding box center [784, 290] width 182 height 41
click at [766, 275] on input "text" at bounding box center [784, 280] width 161 height 14
paste input "[URL][DOMAIN_NAME][DOMAIN_NAME]"
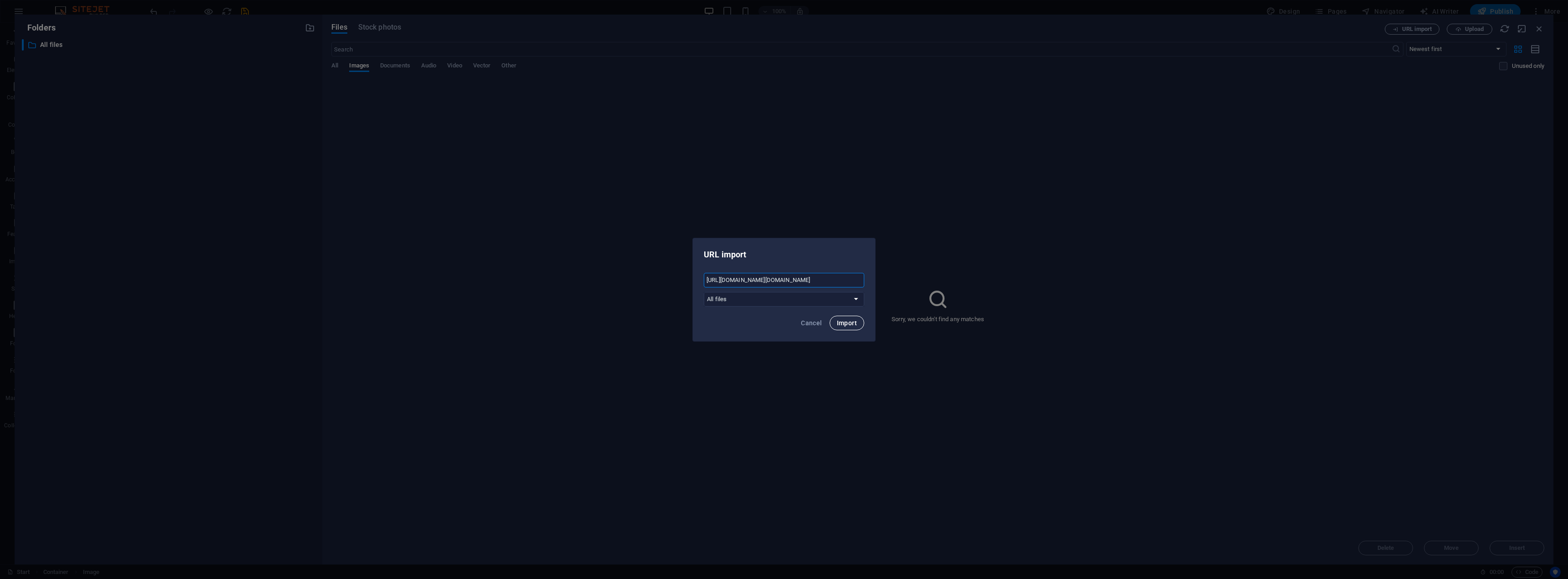
type input "[URL][DOMAIN_NAME][DOMAIN_NAME]"
click at [852, 324] on span "Import" at bounding box center [847, 323] width 20 height 7
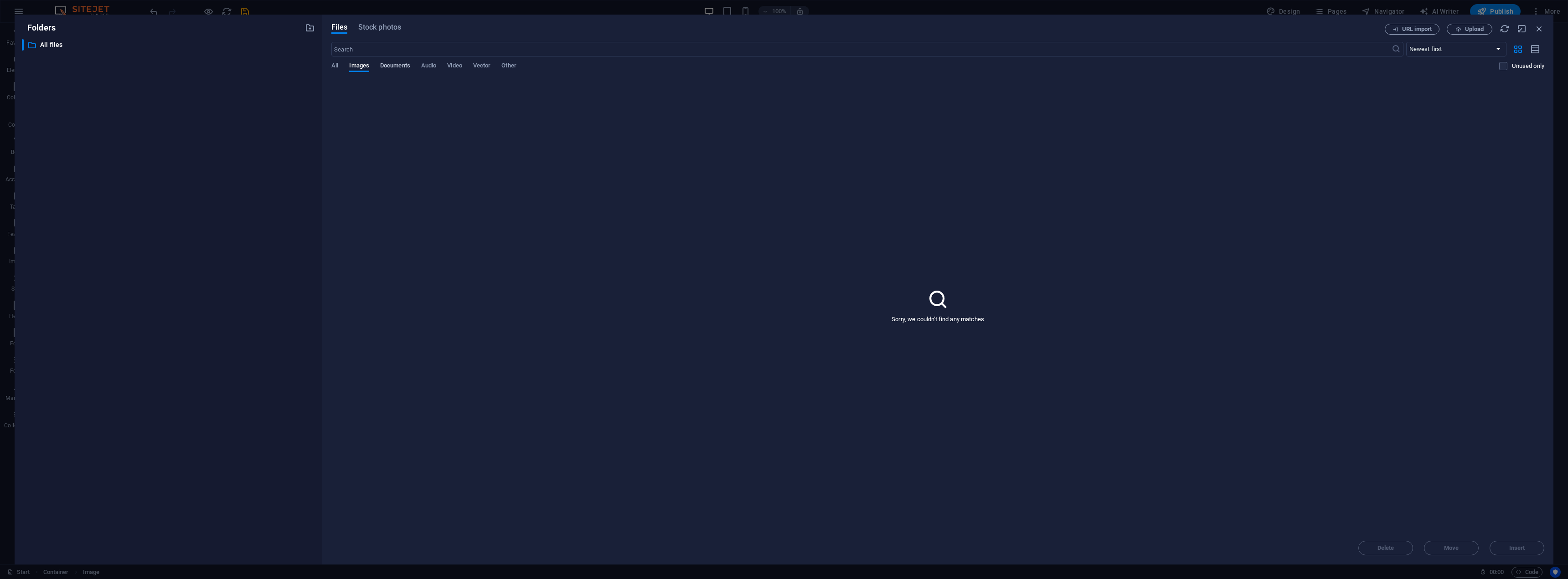
click at [394, 65] on span "Documents" at bounding box center [395, 66] width 30 height 12
click at [1537, 29] on icon "button" at bounding box center [1539, 29] width 10 height 10
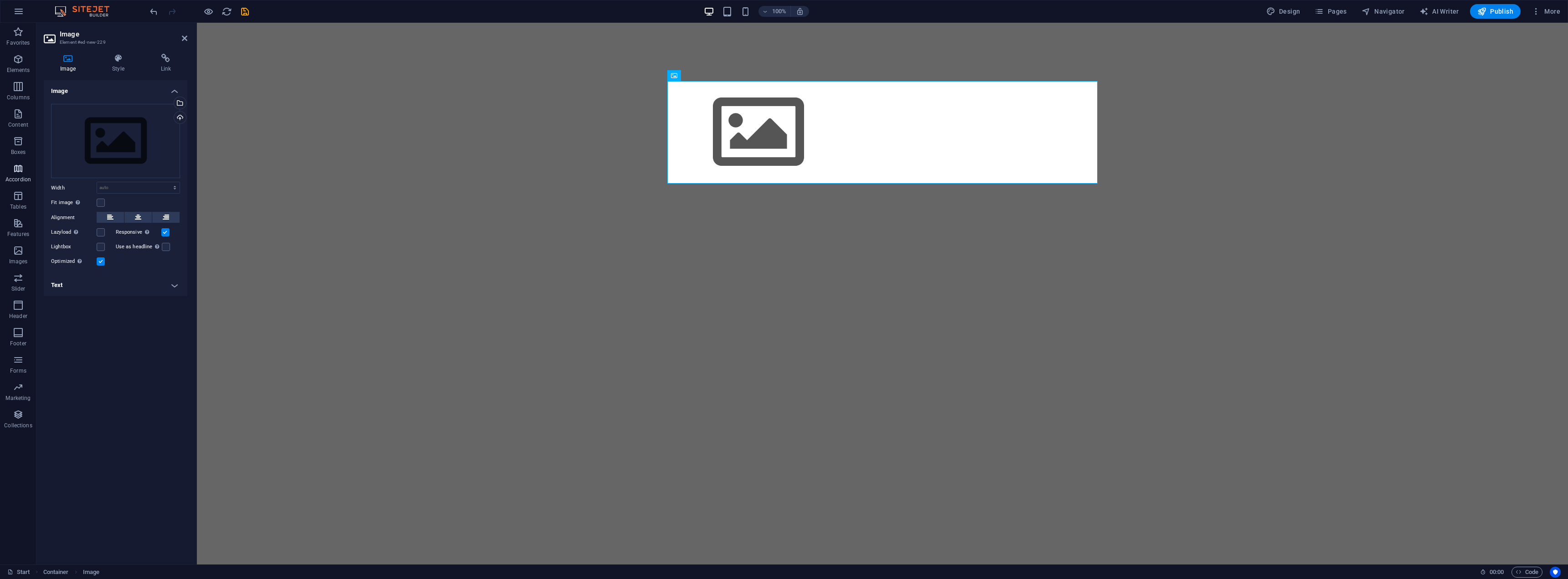
click at [20, 178] on p "Accordion" at bounding box center [18, 180] width 26 height 7
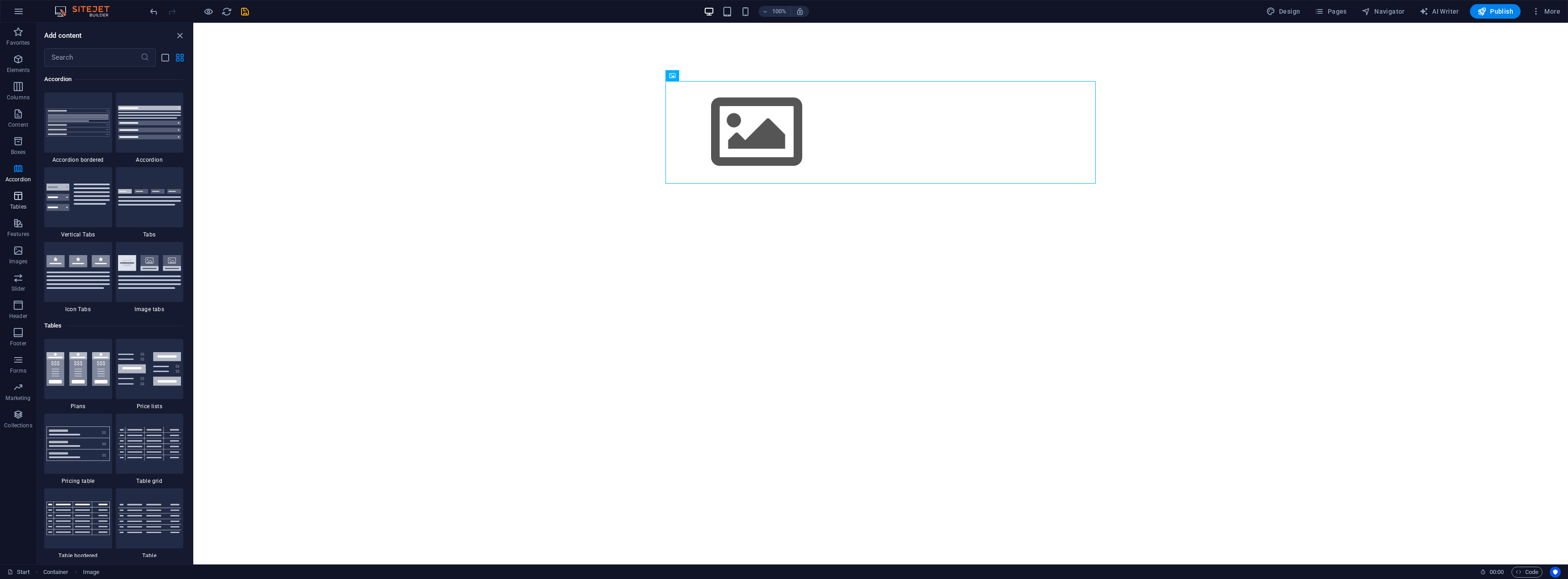
click at [19, 204] on p "Tables" at bounding box center [18, 207] width 16 height 7
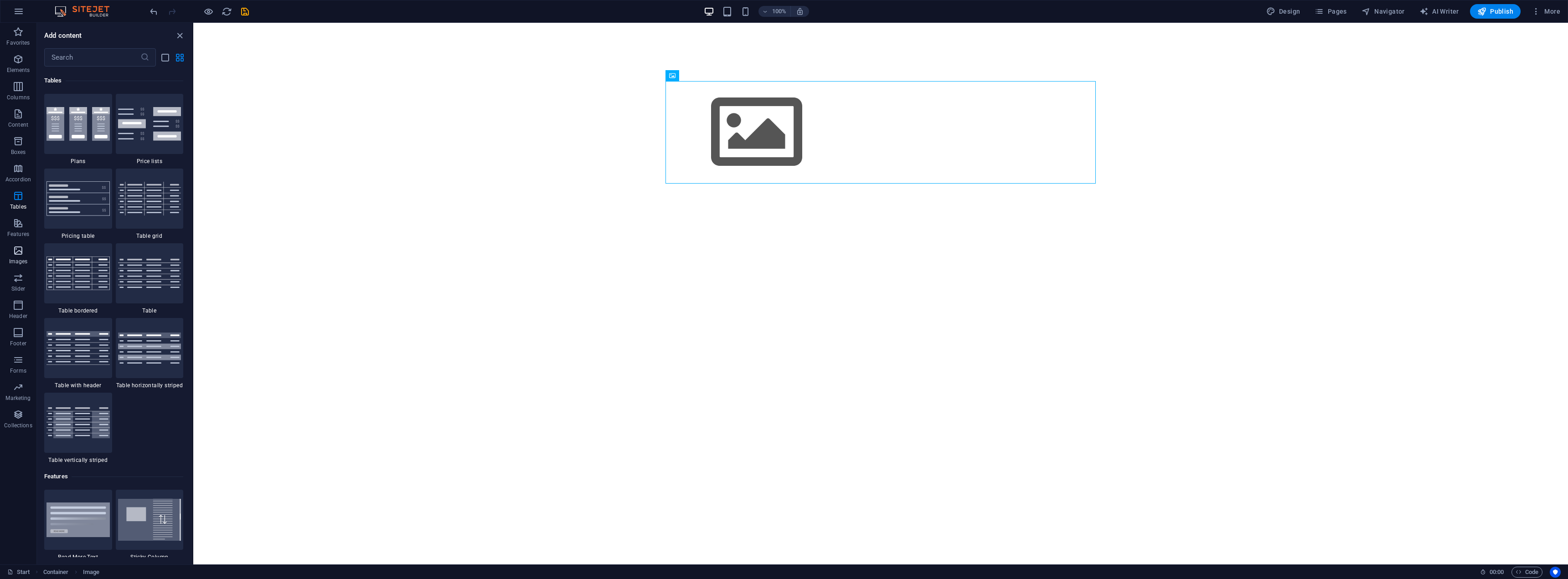
scroll to position [3155, 0]
click at [12, 260] on p "Images" at bounding box center [19, 262] width 19 height 7
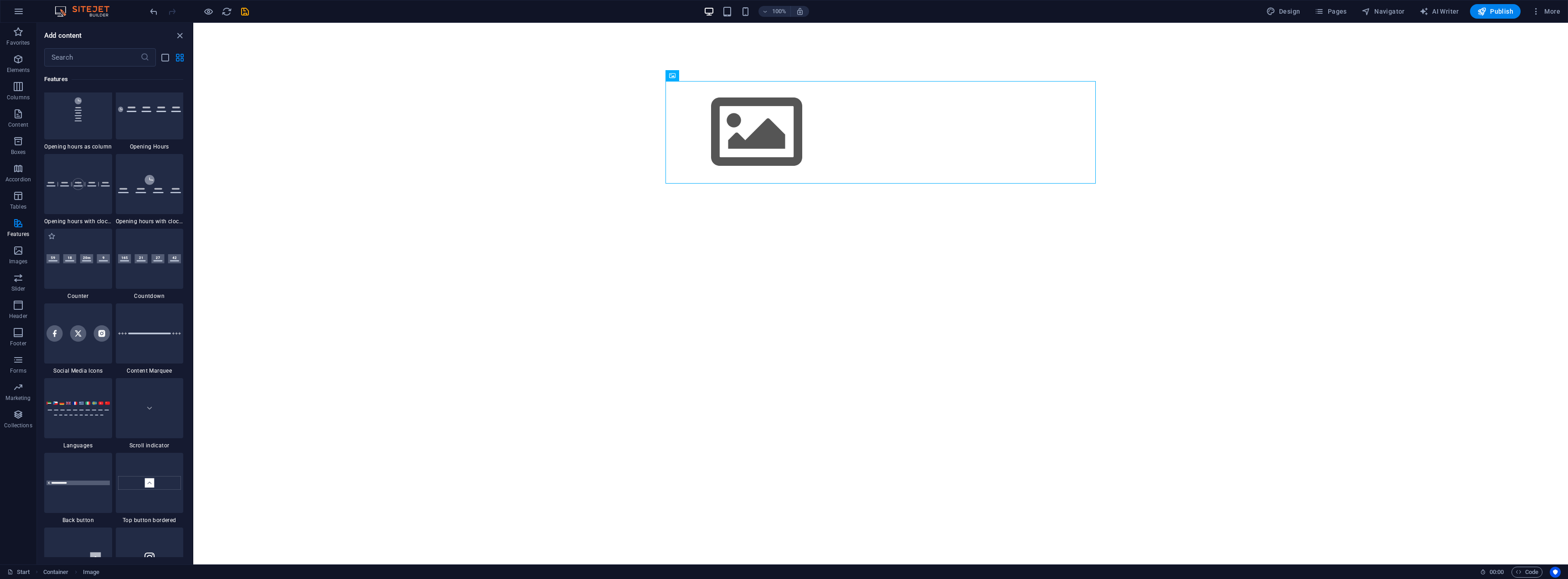
scroll to position [3937, 0]
click at [19, 334] on icon "button" at bounding box center [18, 333] width 11 height 11
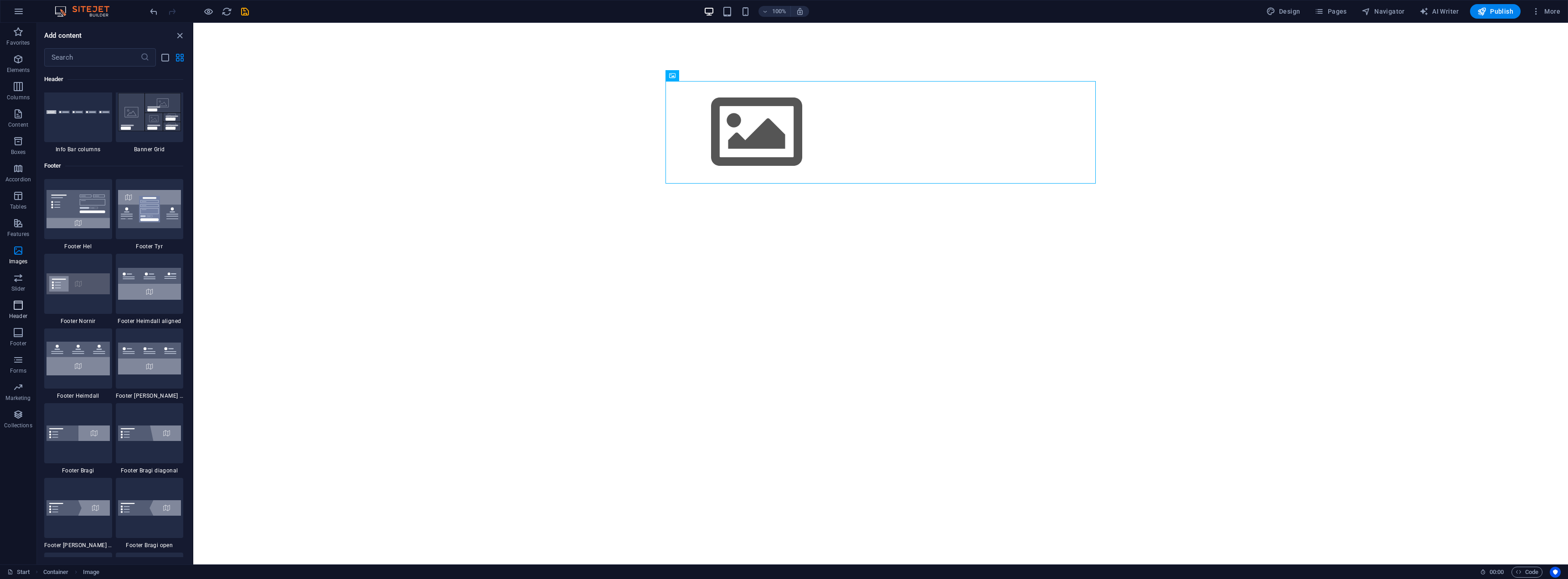
scroll to position [6032, 0]
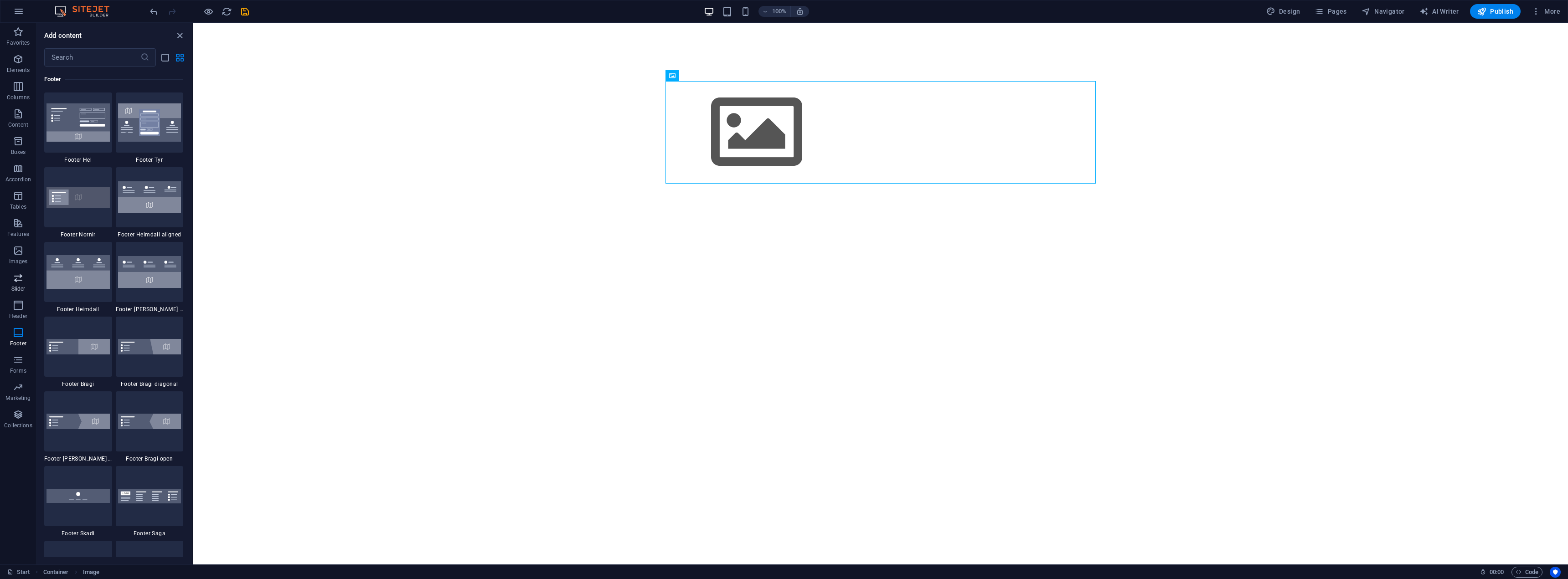
click at [19, 280] on icon "button" at bounding box center [18, 278] width 11 height 11
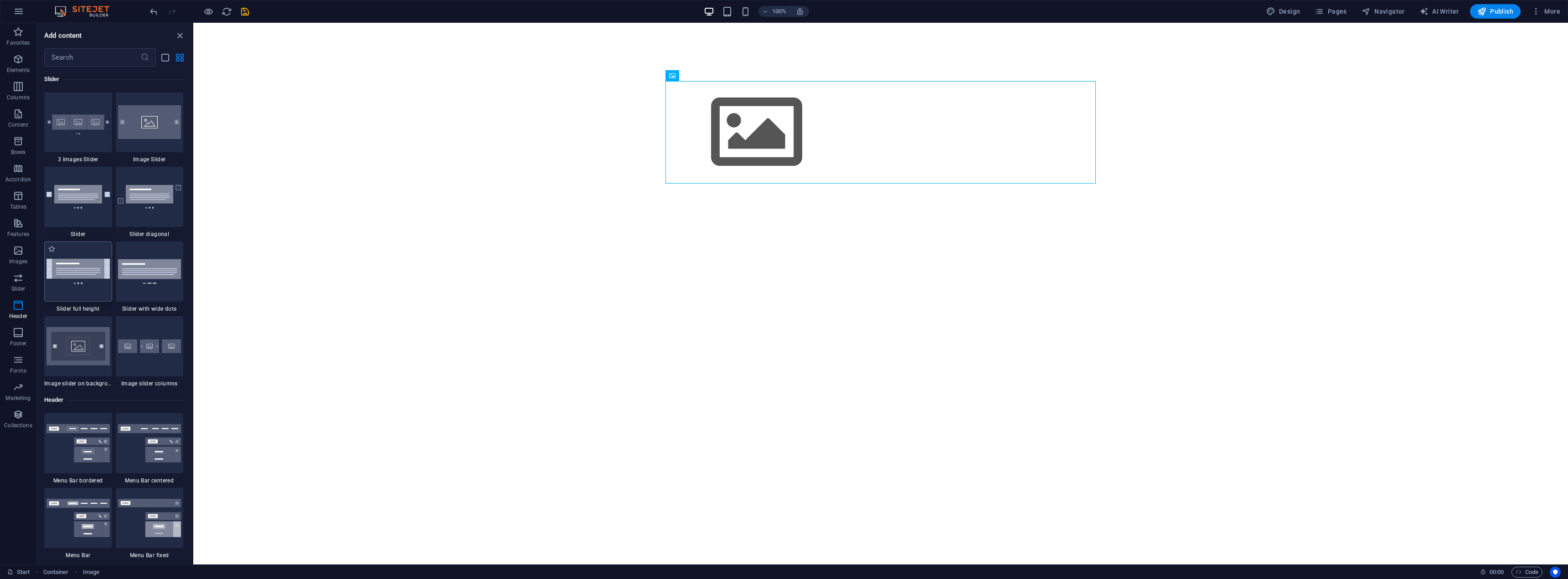
scroll to position [5165, 0]
click at [99, 57] on input "text" at bounding box center [92, 57] width 96 height 18
click at [16, 38] on span "Favorites" at bounding box center [18, 37] width 36 height 22
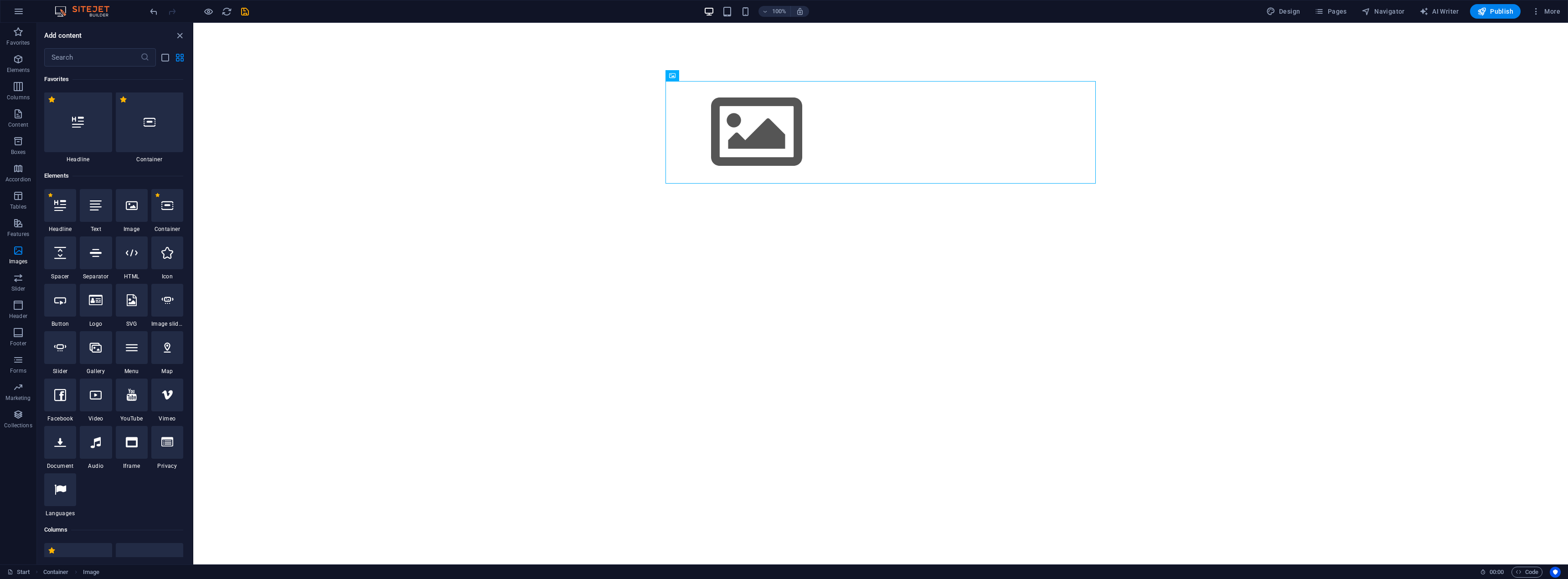
scroll to position [0, 0]
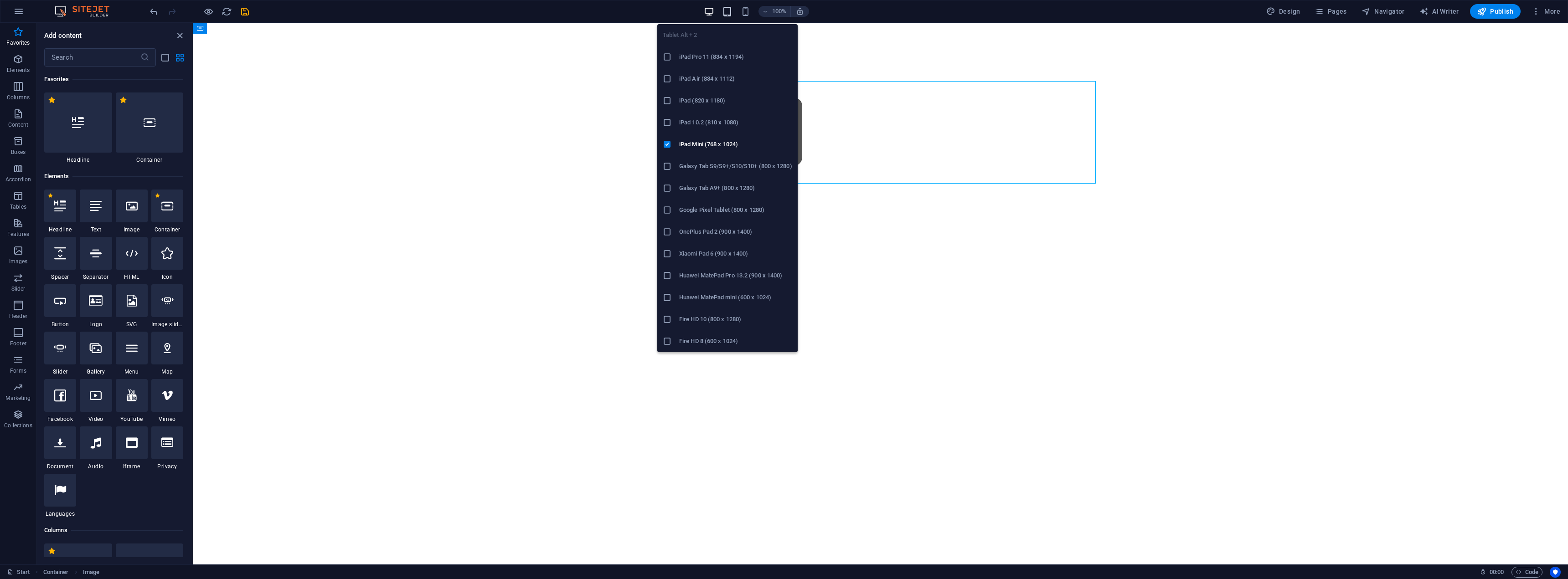
click at [730, 9] on icon "button" at bounding box center [727, 11] width 11 height 11
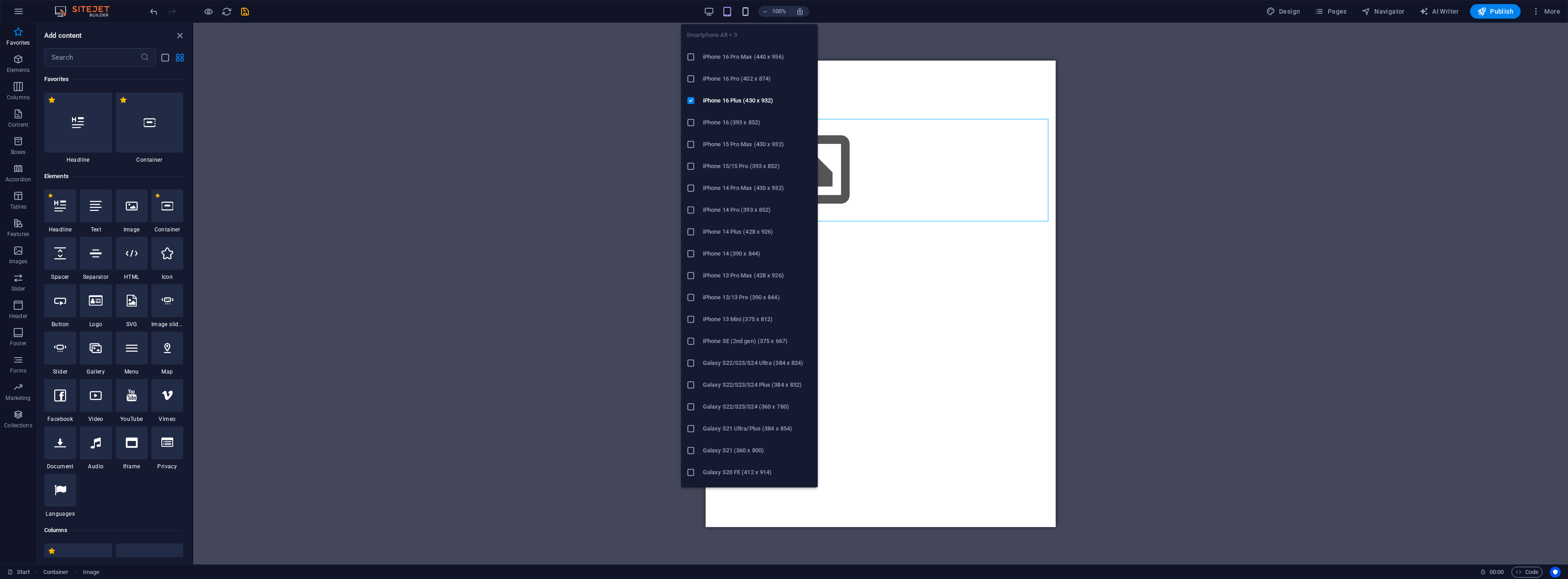
click at [744, 7] on icon "button" at bounding box center [746, 11] width 11 height 11
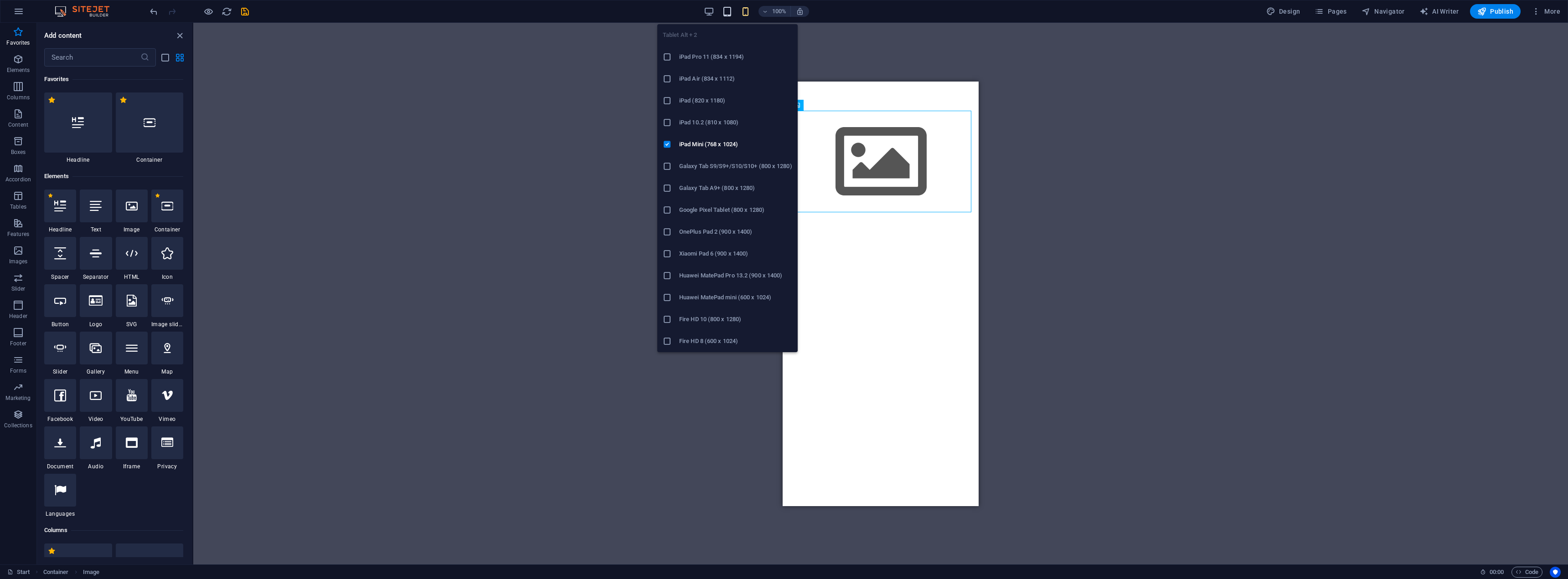
click at [727, 11] on icon "button" at bounding box center [727, 11] width 11 height 11
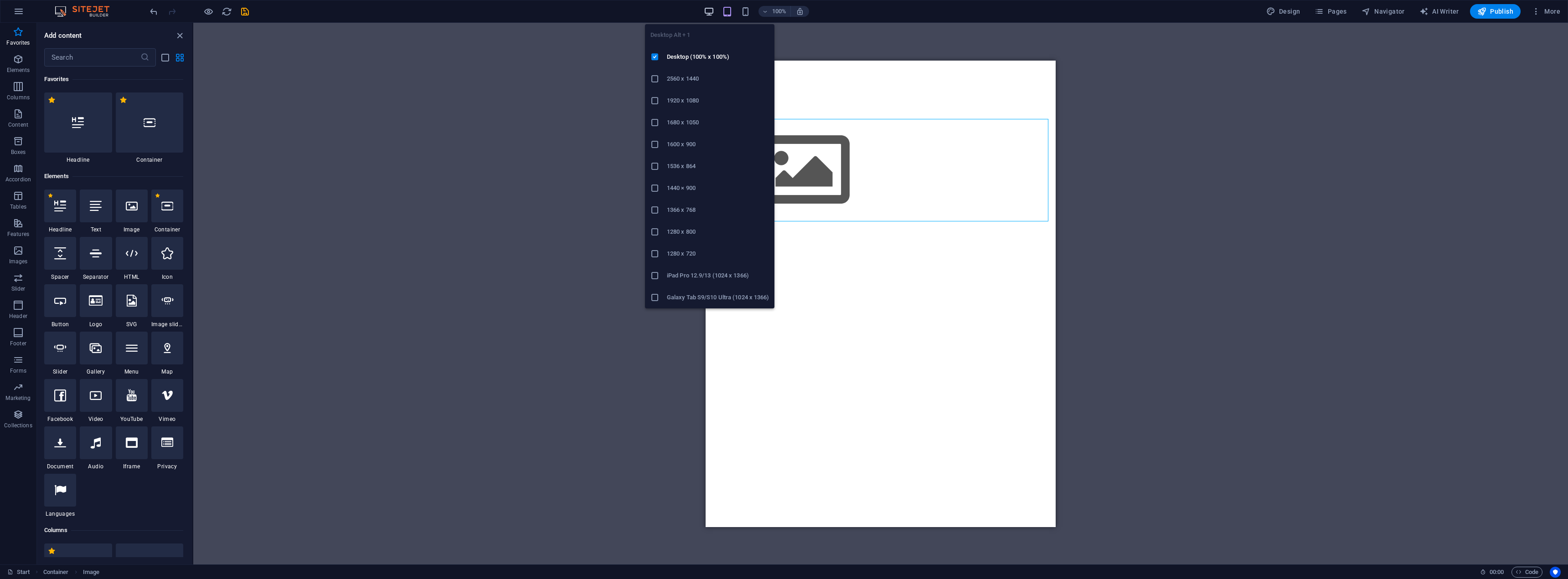
click at [714, 7] on icon "button" at bounding box center [709, 11] width 11 height 11
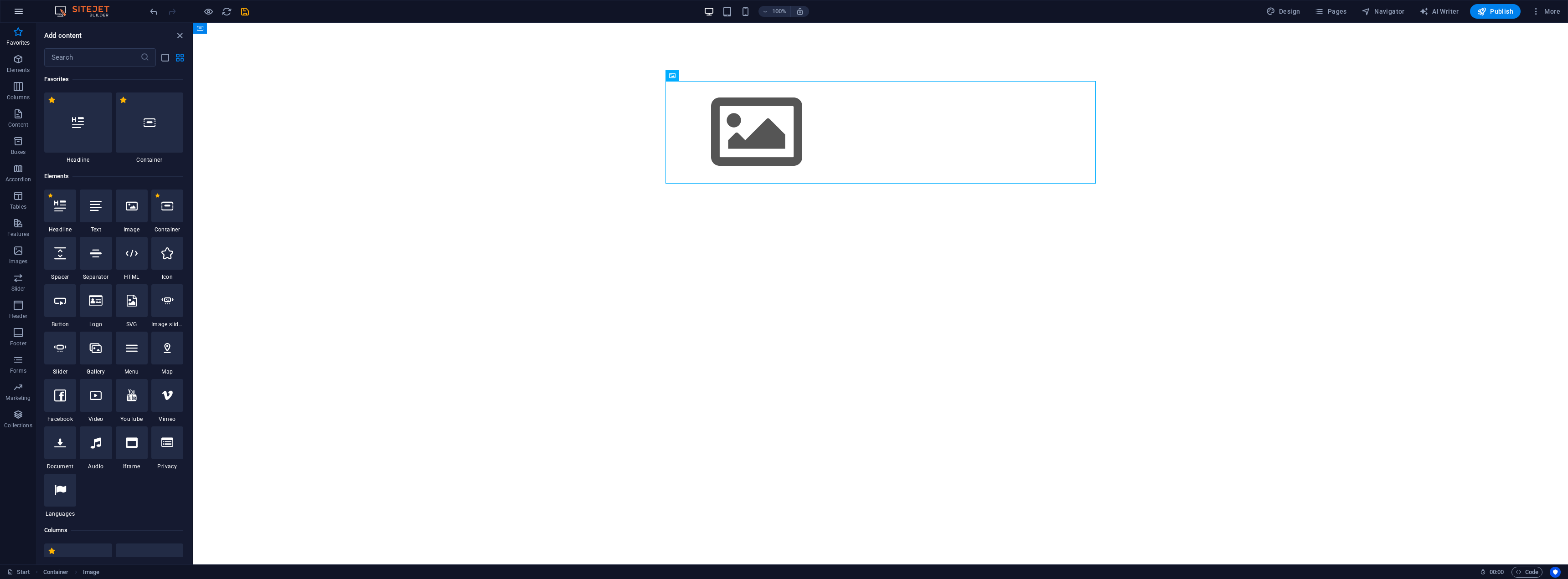
click at [25, 10] on button "button" at bounding box center [18, 11] width 22 height 22
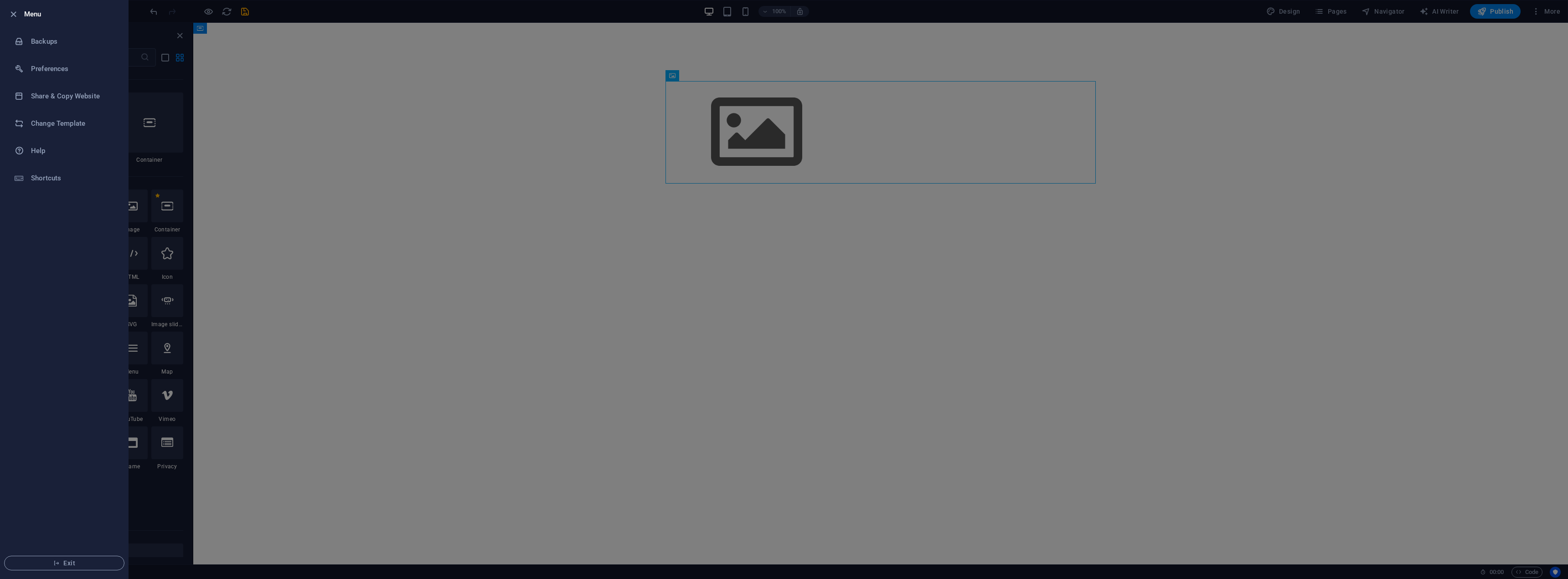
drag, startPoint x: 24, startPoint y: 12, endPoint x: 29, endPoint y: 13, distance: 5.1
click at [25, 12] on h6 "Menu" at bounding box center [72, 14] width 97 height 11
click at [371, 99] on div at bounding box center [784, 289] width 1568 height 579
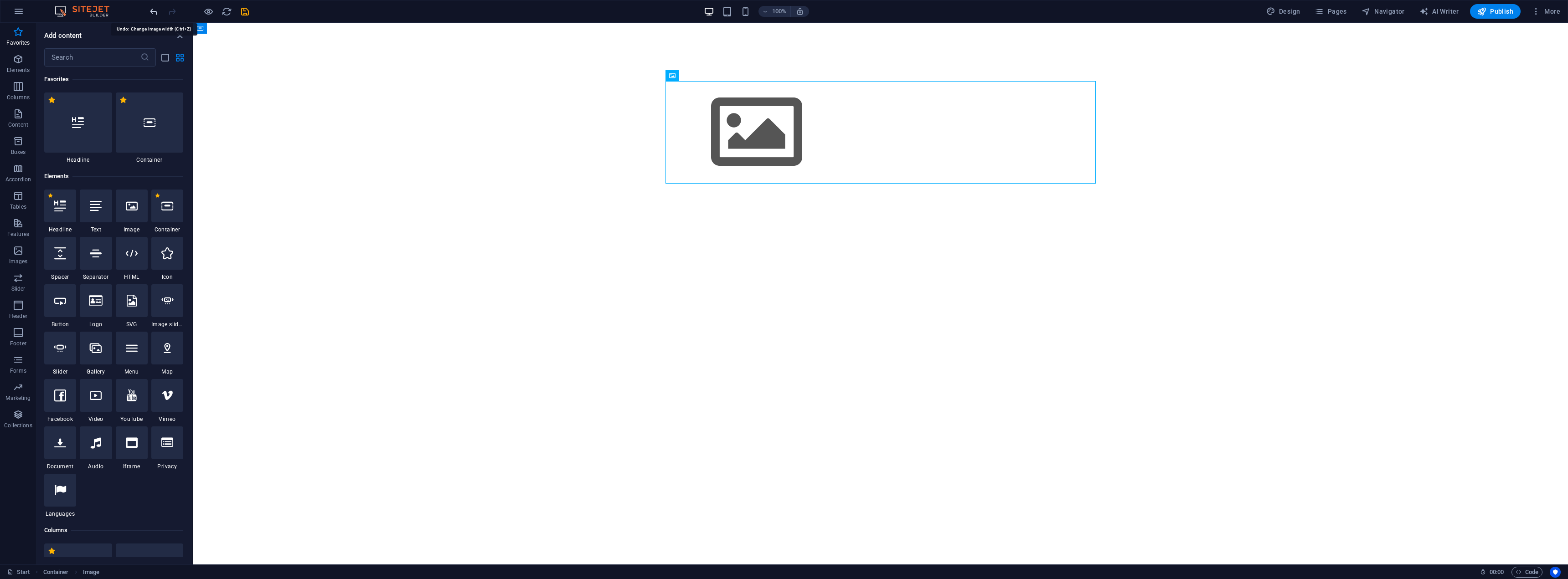
click at [149, 10] on icon "undo" at bounding box center [154, 11] width 11 height 11
click at [158, 14] on icon "undo" at bounding box center [154, 11] width 11 height 11
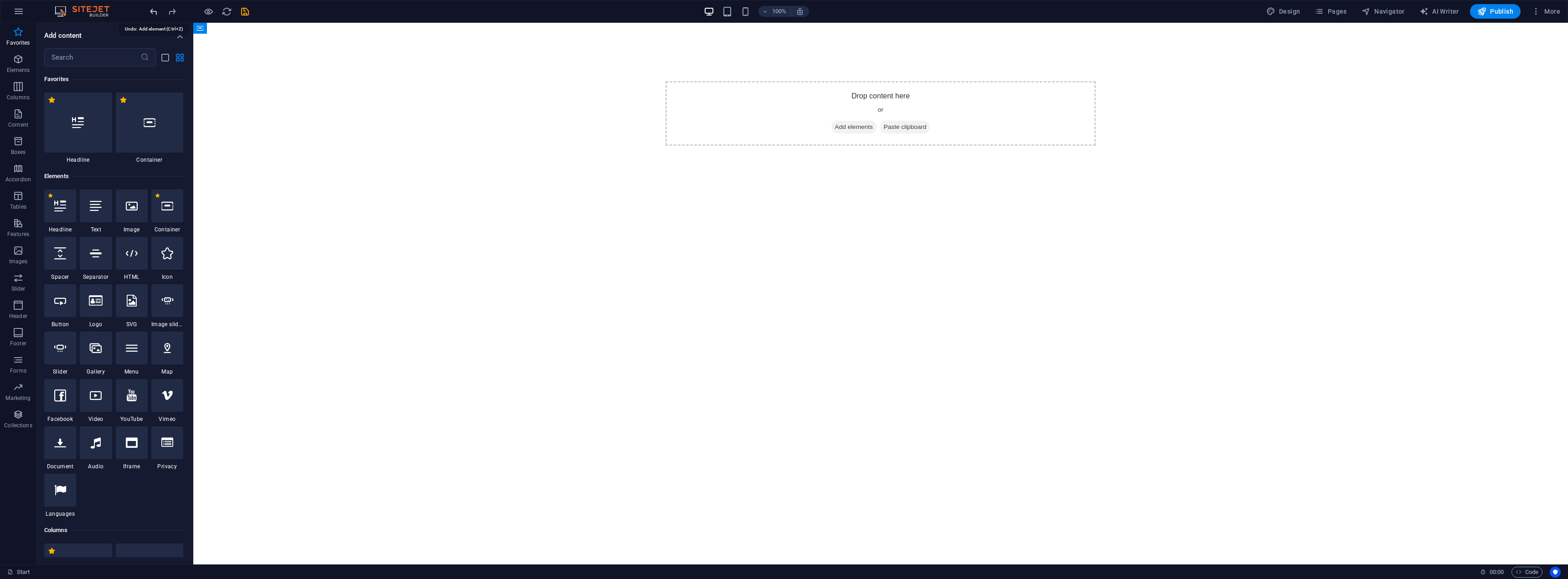
click at [158, 14] on icon "undo" at bounding box center [154, 11] width 11 height 11
click at [158, 14] on div at bounding box center [199, 11] width 102 height 14
click at [283, 87] on html "Skip to main content Drop content here or Add elements Paste clipboard" at bounding box center [881, 55] width 1375 height 65
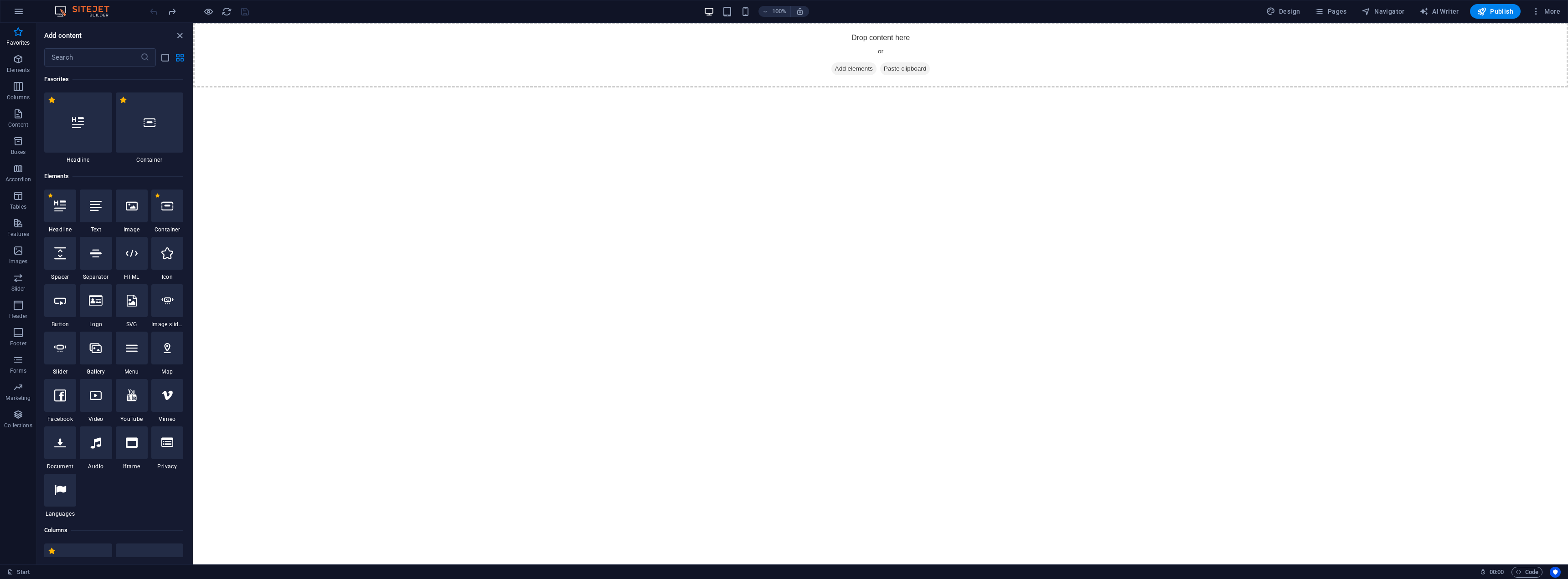
drag, startPoint x: 355, startPoint y: 225, endPoint x: 421, endPoint y: 252, distance: 71.3
click at [380, 87] on html "Skip to main content Drop content here or Add elements Paste clipboard" at bounding box center [881, 55] width 1375 height 65
drag, startPoint x: 449, startPoint y: 255, endPoint x: 489, endPoint y: 255, distance: 40.0
click at [467, 87] on html "Skip to main content Drop content here or Add elements Paste clipboard" at bounding box center [881, 55] width 1375 height 65
click at [906, 68] on span "Paste clipboard" at bounding box center [906, 69] width 50 height 12
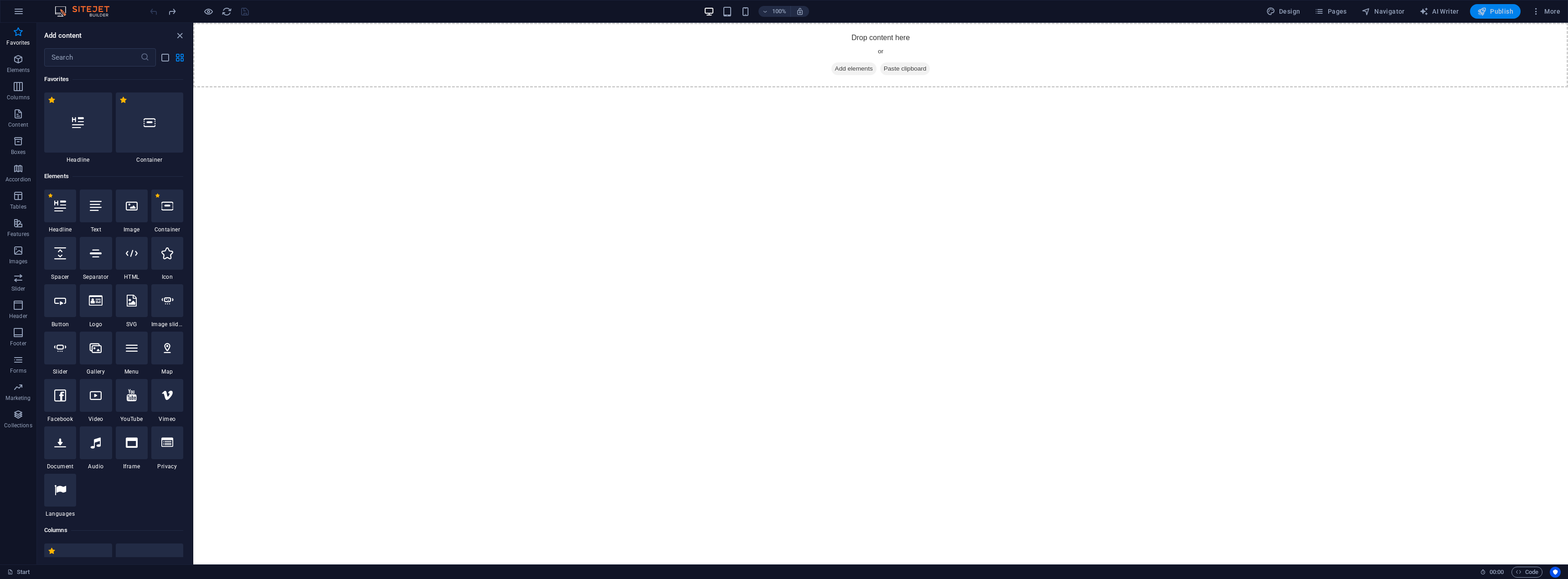
click at [1502, 7] on span "Publish" at bounding box center [1496, 11] width 36 height 9
